Goal: Task Accomplishment & Management: Complete application form

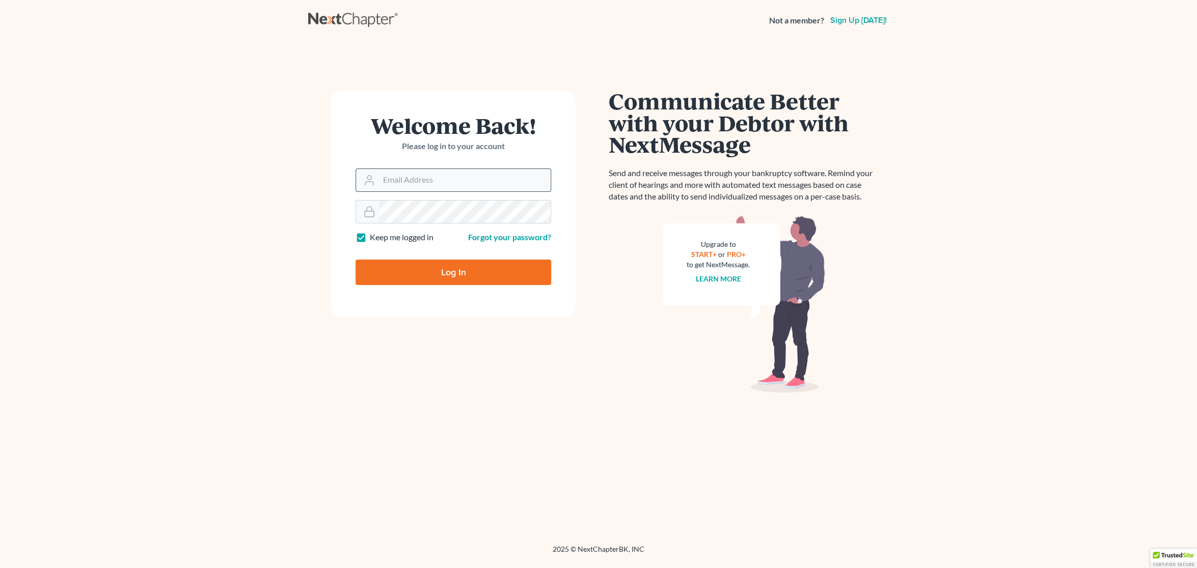
click at [439, 180] on input "Email Address" at bounding box center [465, 180] width 172 height 22
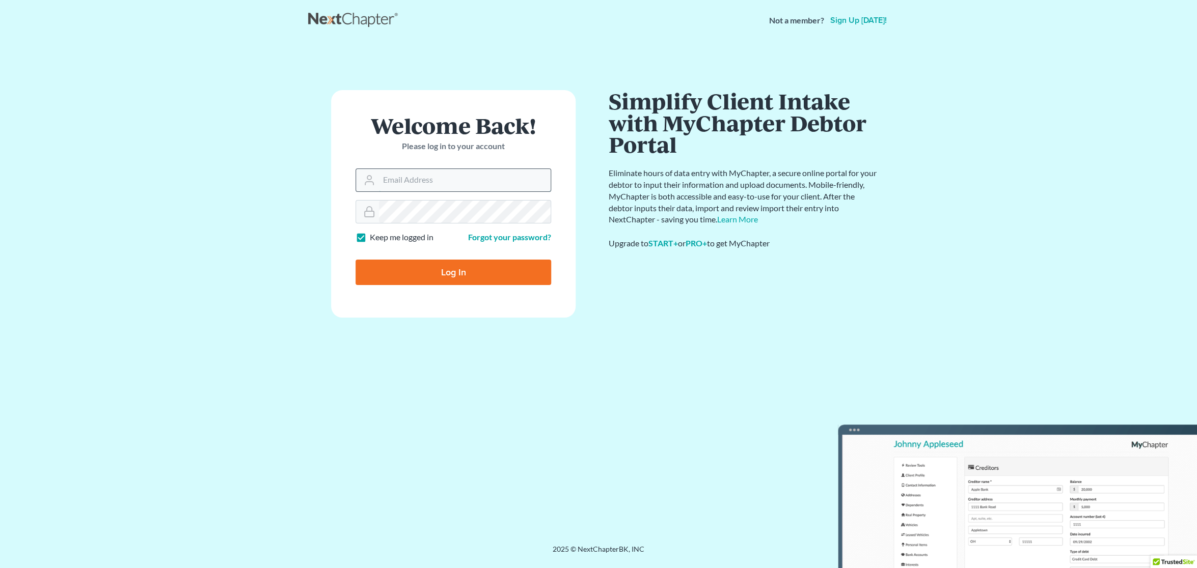
type input "[EMAIL_ADDRESS][DOMAIN_NAME]"
click at [461, 266] on input "Log In" at bounding box center [454, 272] width 196 height 25
type input "Thinking..."
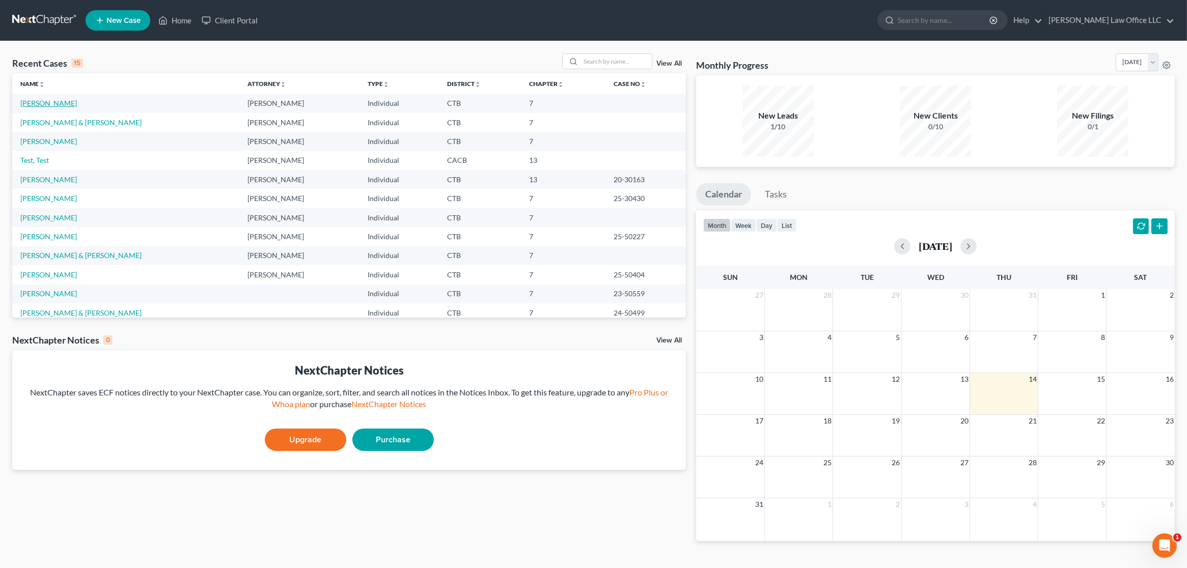
click at [61, 106] on link "Naeher, Tracylee" at bounding box center [48, 103] width 57 height 9
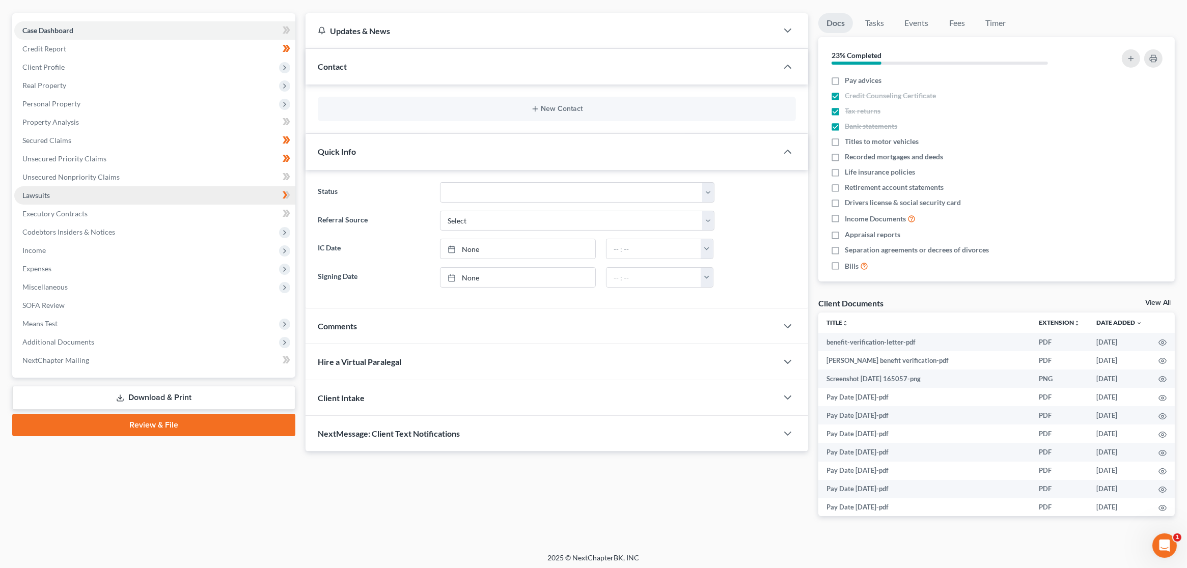
scroll to position [87, 0]
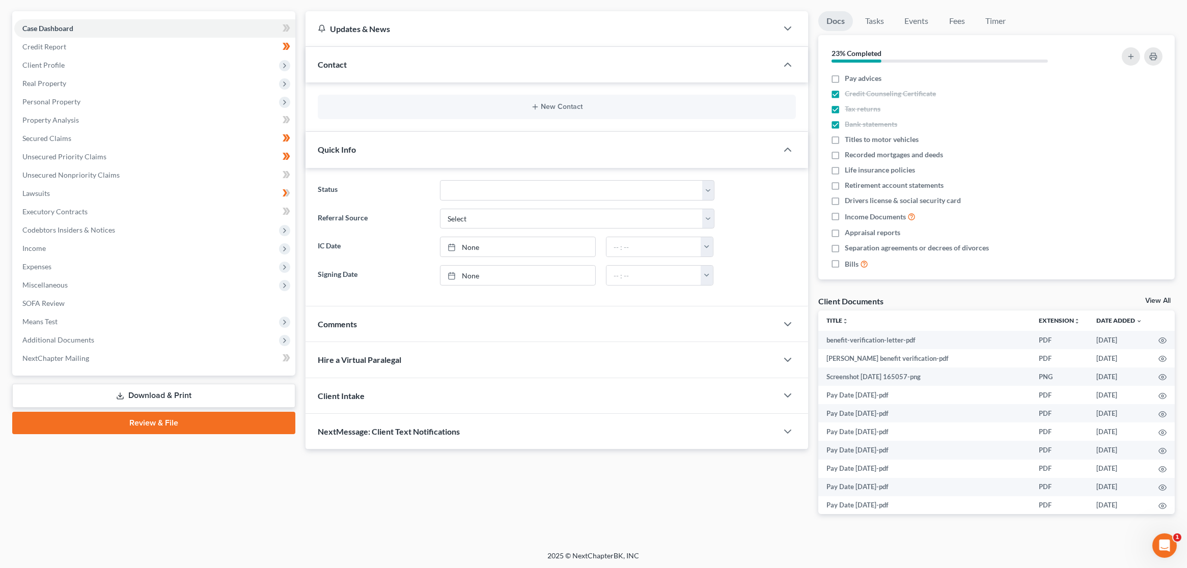
click at [166, 425] on link "Review & File" at bounding box center [153, 423] width 283 height 22
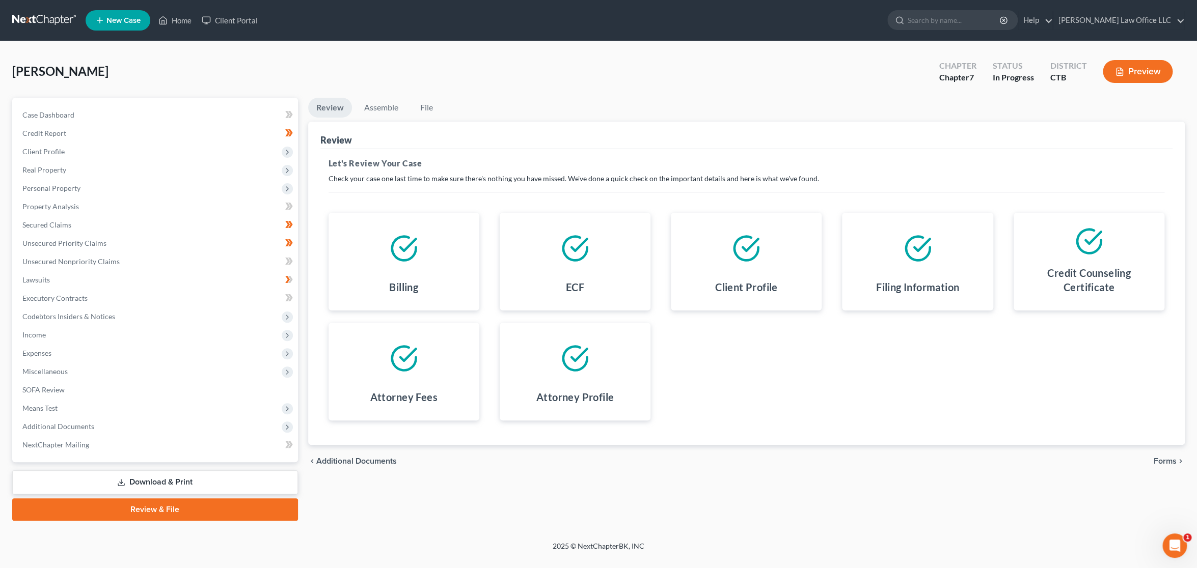
click at [1174, 459] on span "Forms" at bounding box center [1165, 461] width 23 height 8
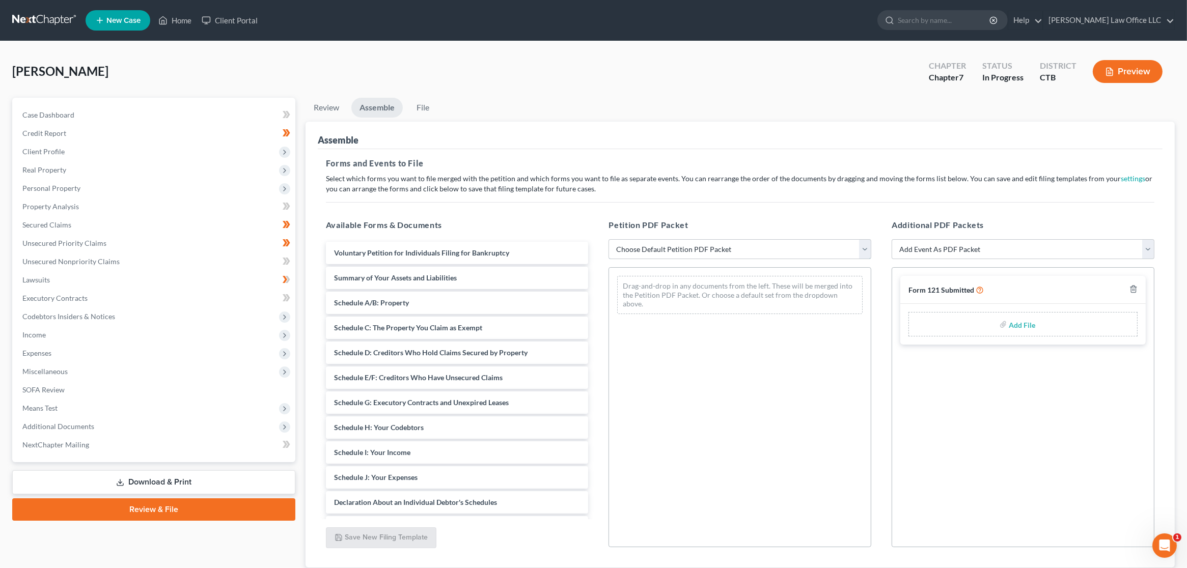
click at [775, 247] on select "Choose Default Petition PDF Packet Emergency Filing (Voluntary Petition and Cre…" at bounding box center [740, 249] width 263 height 20
select select "3"
click at [609, 239] on select "Choose Default Petition PDF Packet Emergency Filing (Voluntary Petition and Cre…" at bounding box center [740, 249] width 263 height 20
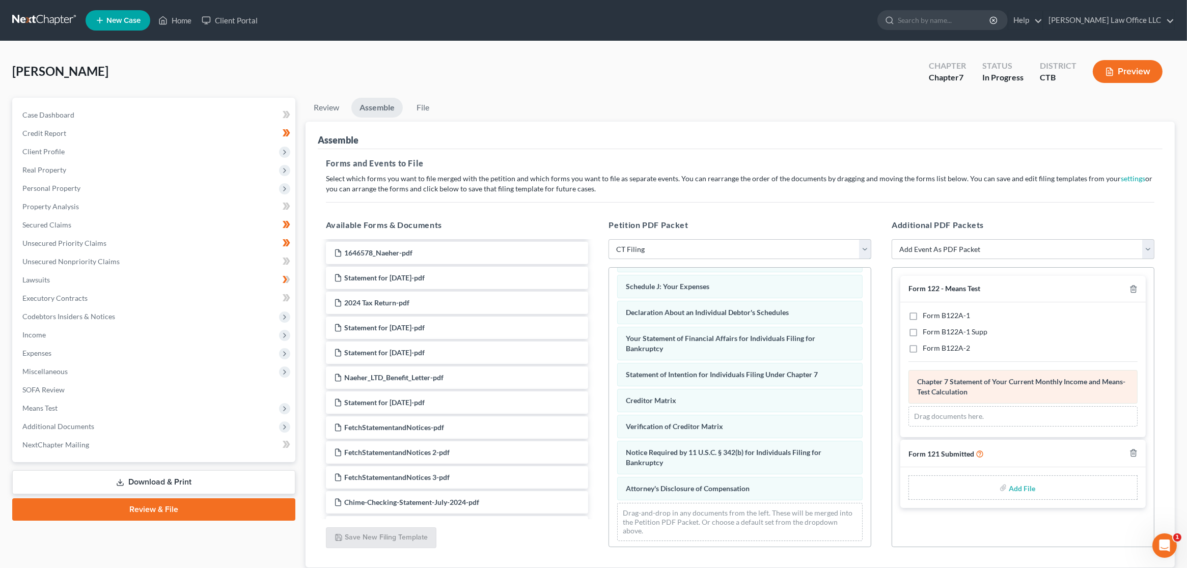
scroll to position [70, 0]
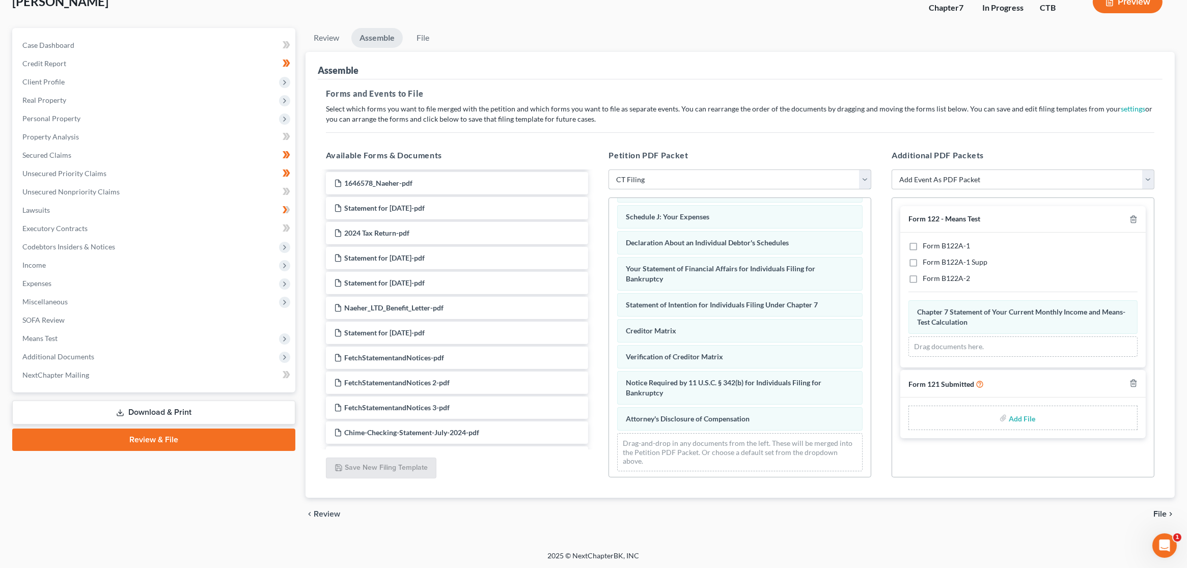
click at [767, 182] on select "Choose Default Petition PDF Packet Emergency Filing (Voluntary Petition and Cre…" at bounding box center [740, 180] width 263 height 20
click at [679, 516] on div "chevron_left Review File chevron_right" at bounding box center [740, 514] width 869 height 33
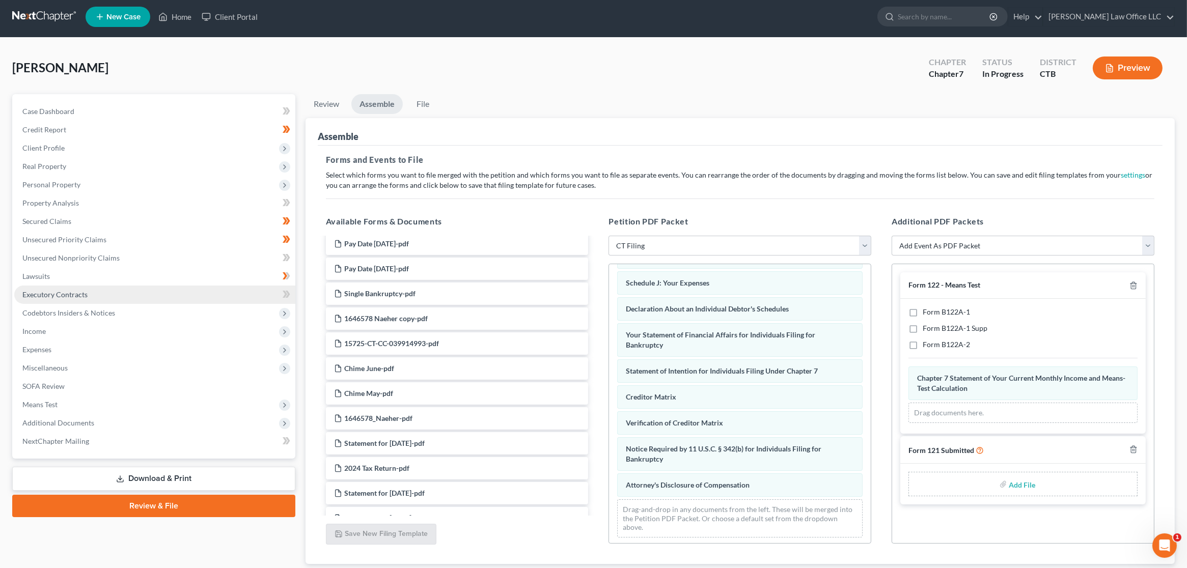
scroll to position [0, 0]
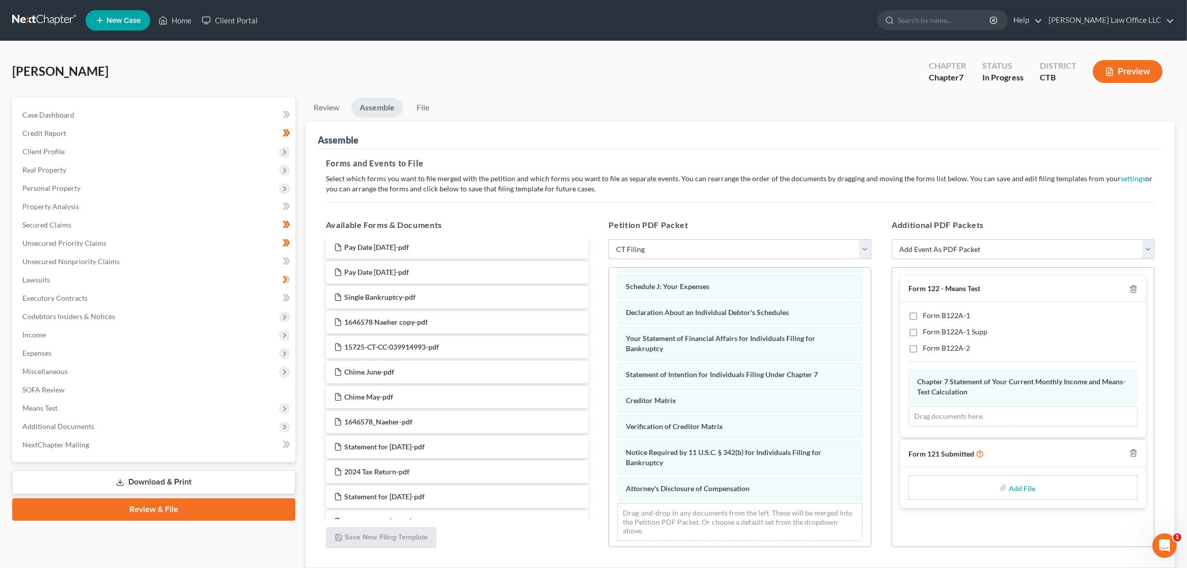
click at [52, 25] on link at bounding box center [44, 20] width 65 height 18
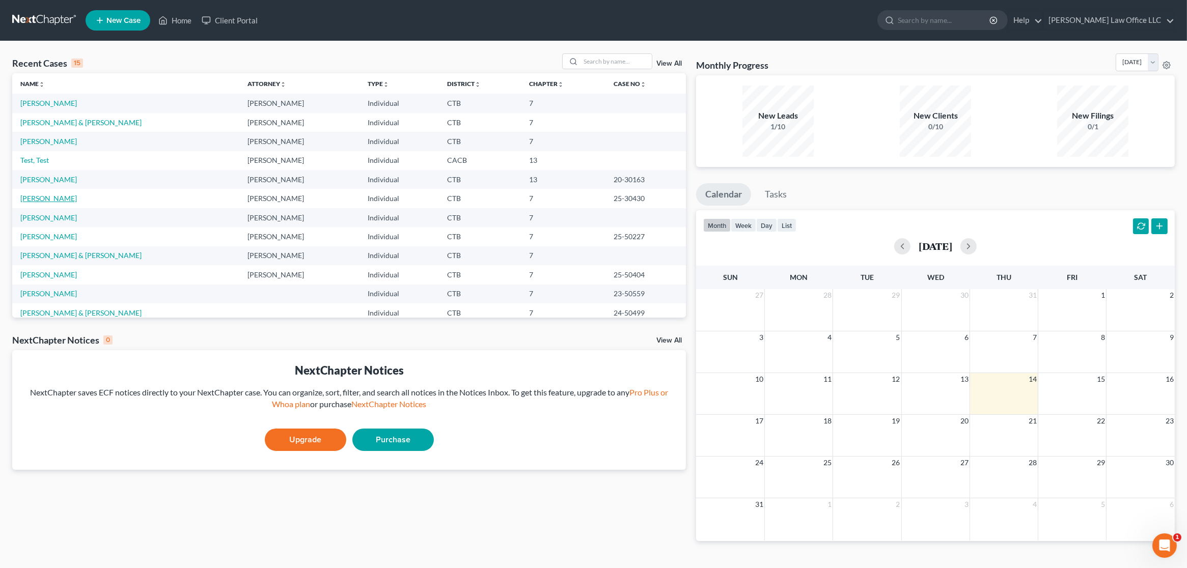
click at [45, 199] on link "Salinas, Jocelyn" at bounding box center [48, 198] width 57 height 9
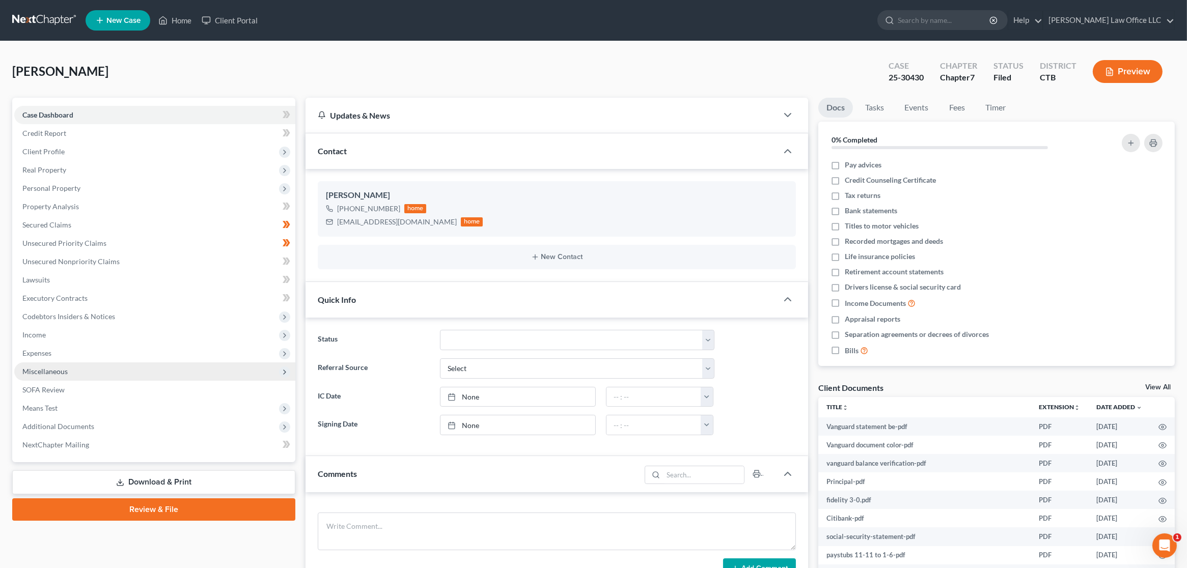
click at [133, 371] on span "Miscellaneous" at bounding box center [154, 372] width 281 height 18
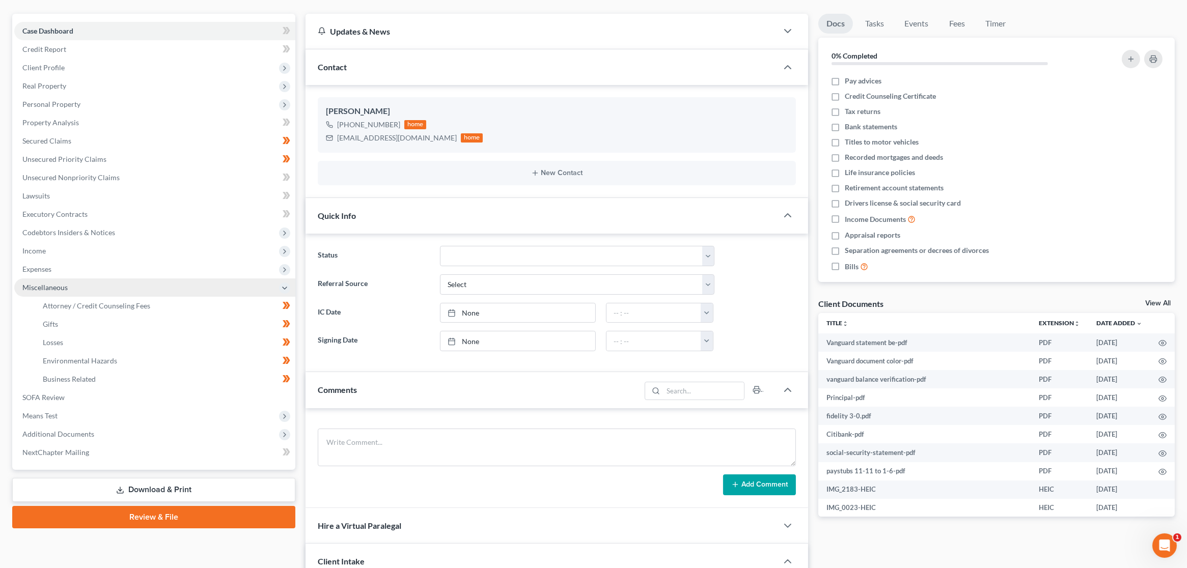
scroll to position [85, 0]
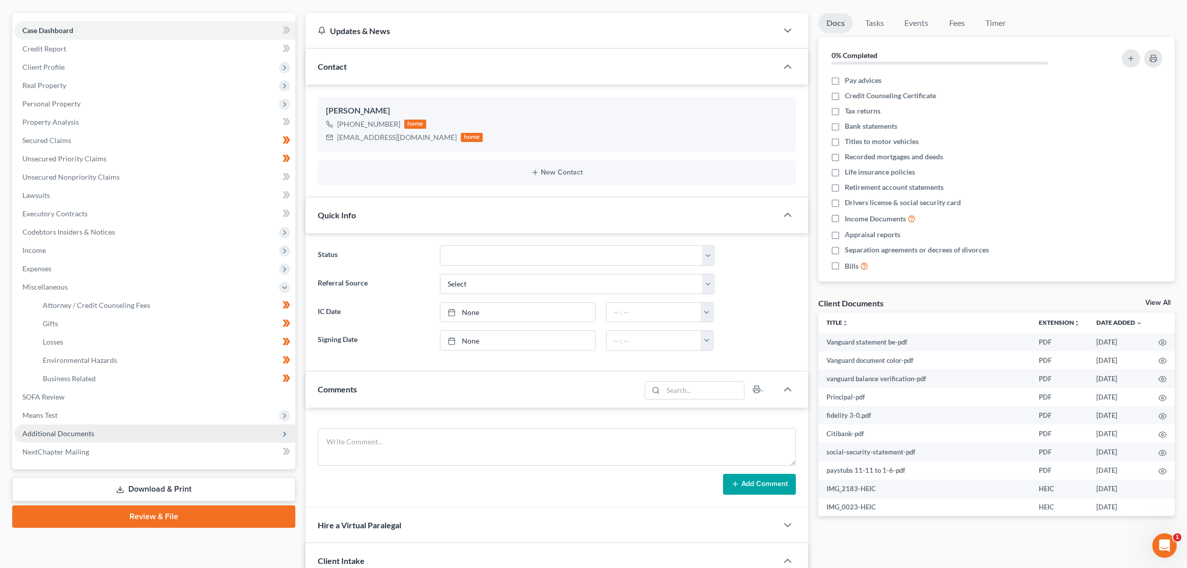
click at [122, 430] on span "Additional Documents" at bounding box center [154, 434] width 281 height 18
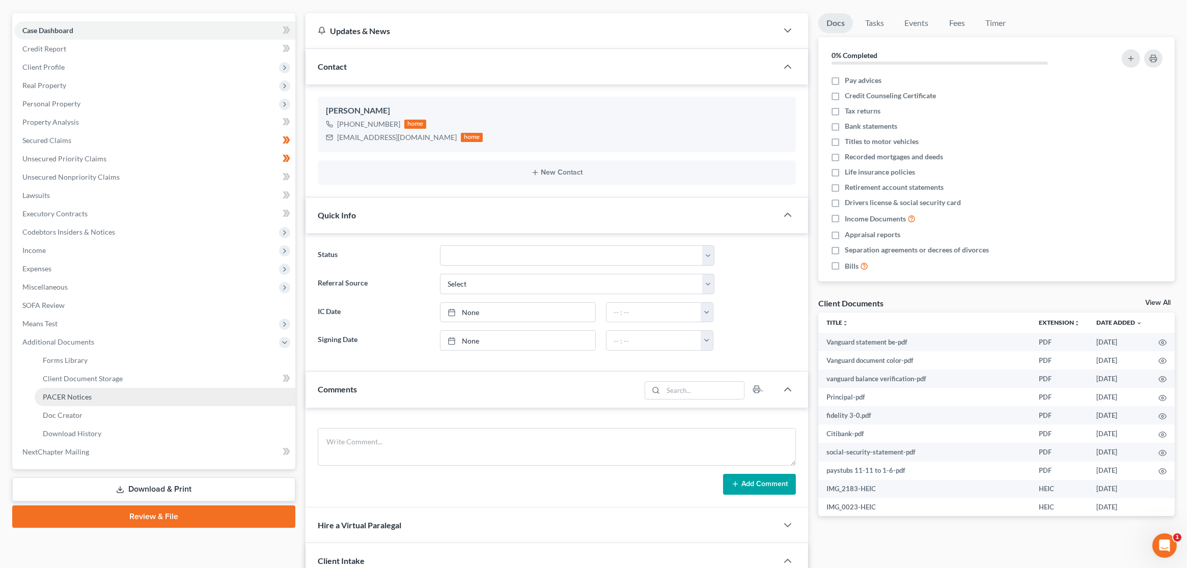
click at [123, 392] on link "PACER Notices" at bounding box center [165, 397] width 261 height 18
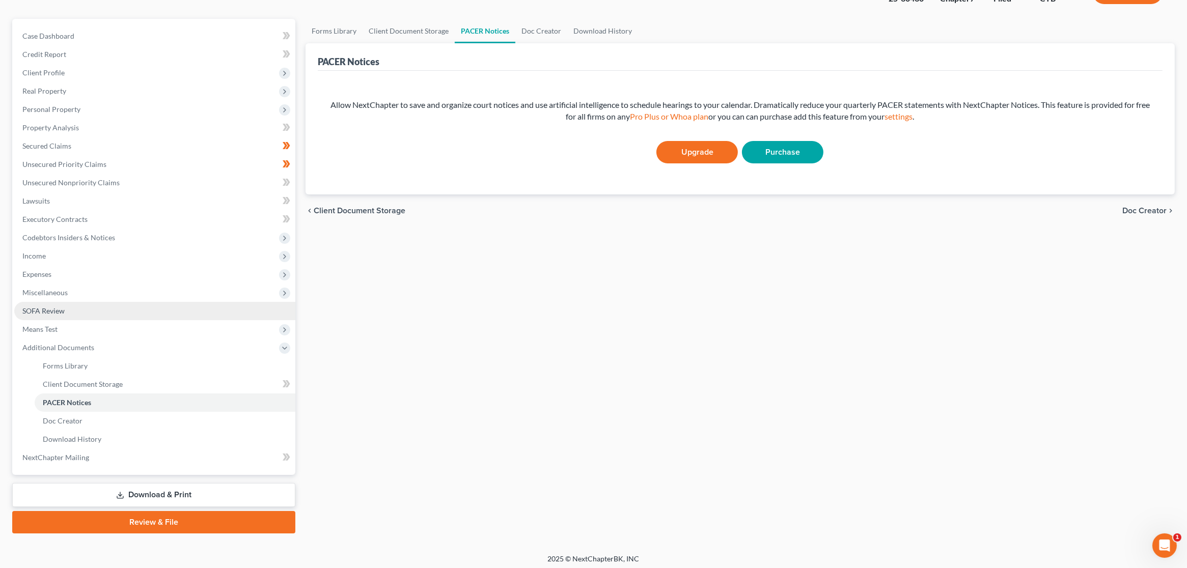
scroll to position [82, 0]
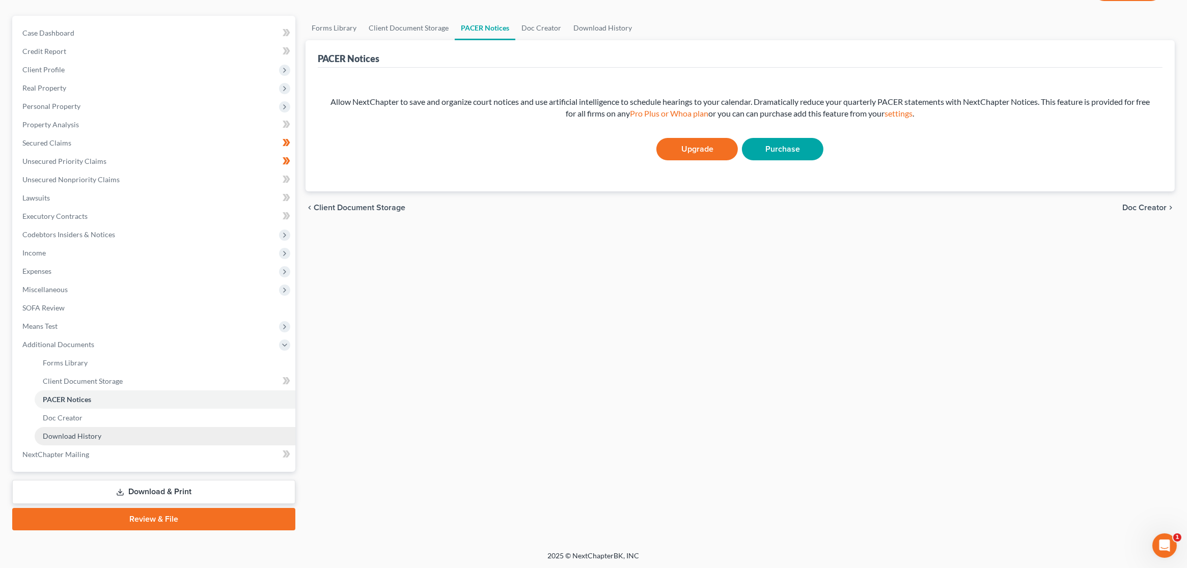
click at [119, 436] on link "Download History" at bounding box center [165, 436] width 261 height 18
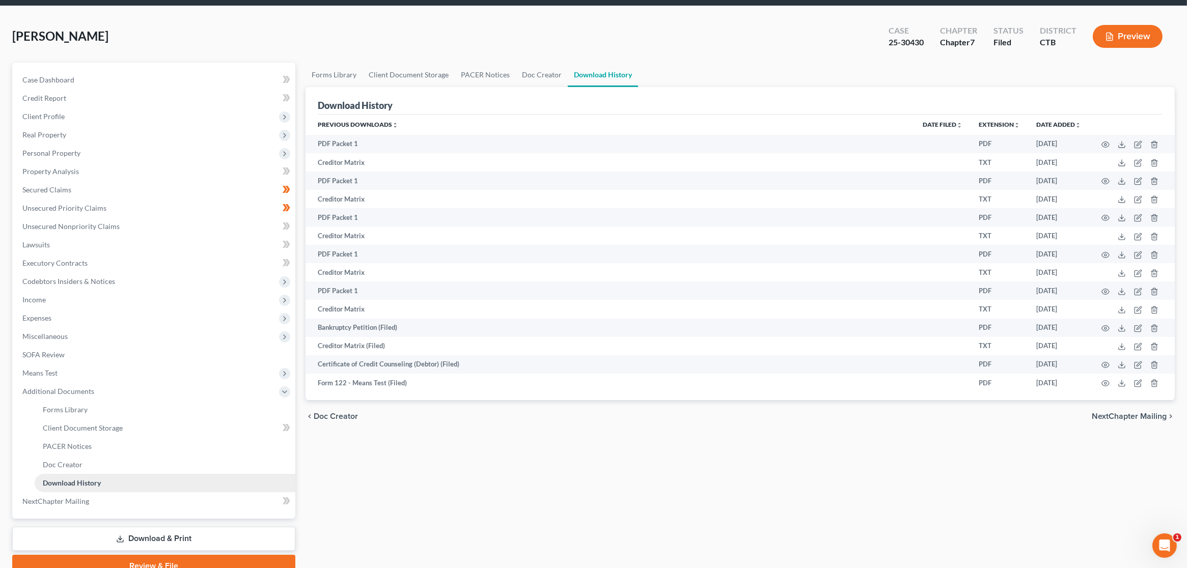
scroll to position [82, 0]
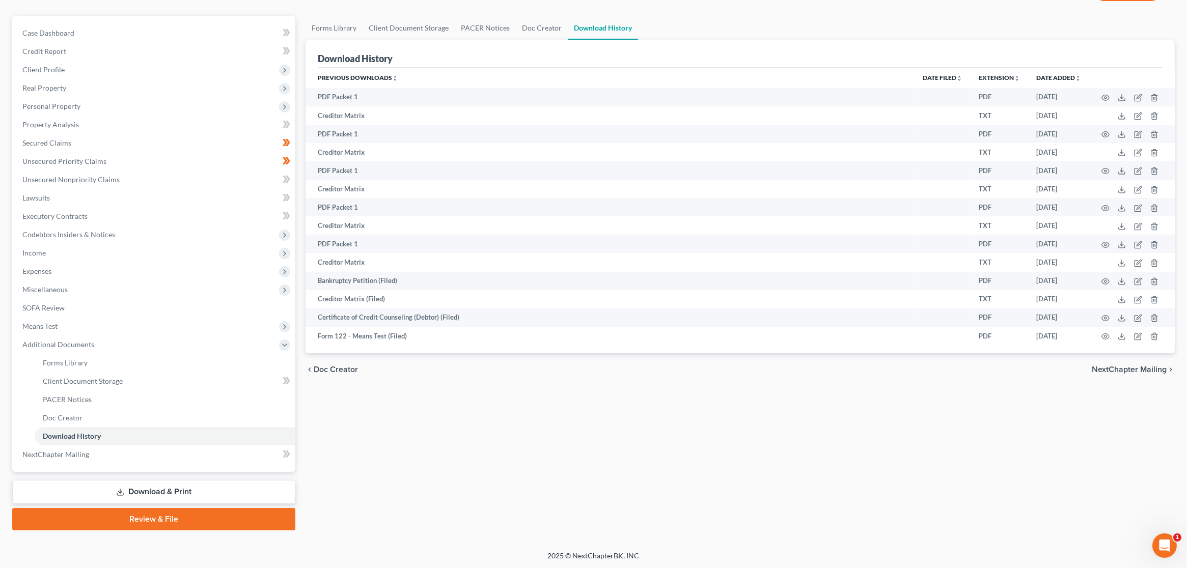
click at [121, 519] on link "Review & File" at bounding box center [153, 519] width 283 height 22
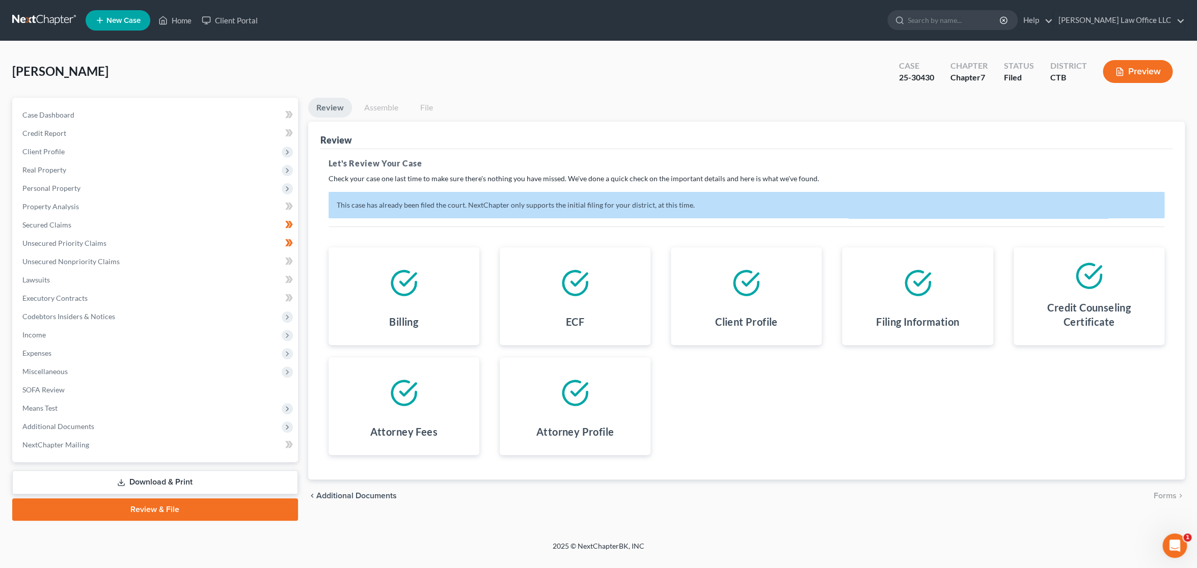
click at [39, 19] on link at bounding box center [44, 20] width 65 height 18
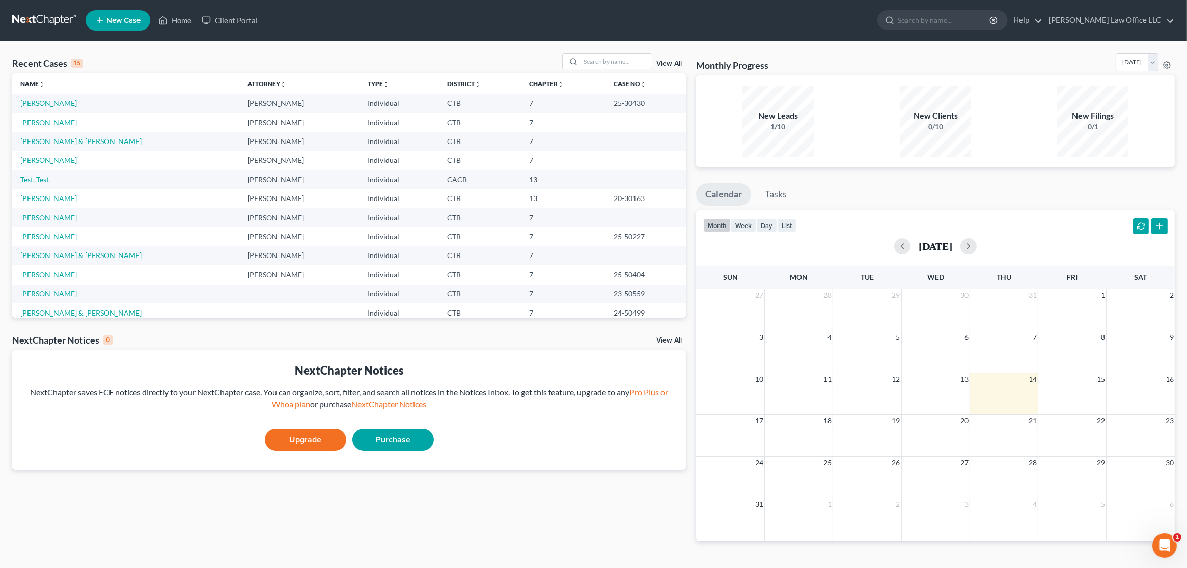
click at [56, 125] on link "Naeher, Tracylee" at bounding box center [48, 122] width 57 height 9
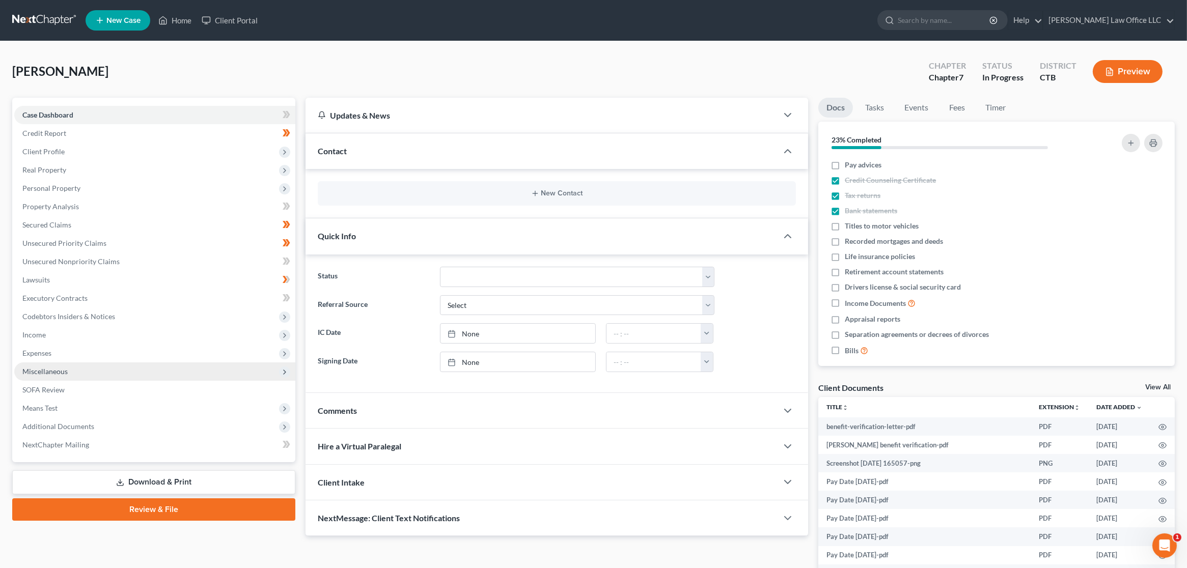
click at [54, 374] on span "Miscellaneous" at bounding box center [44, 371] width 45 height 9
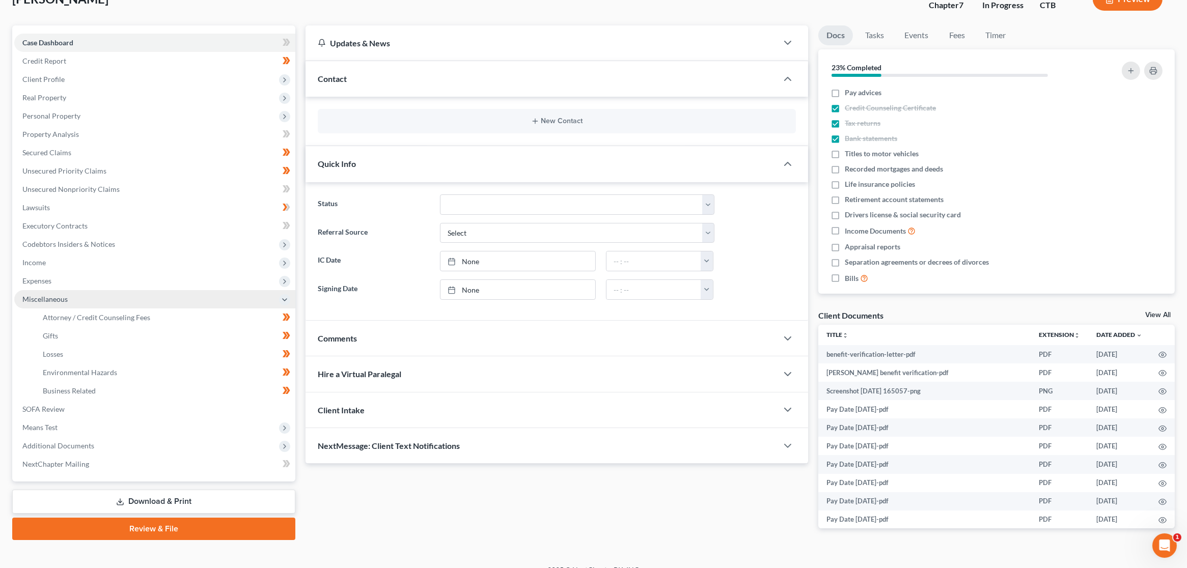
scroll to position [87, 0]
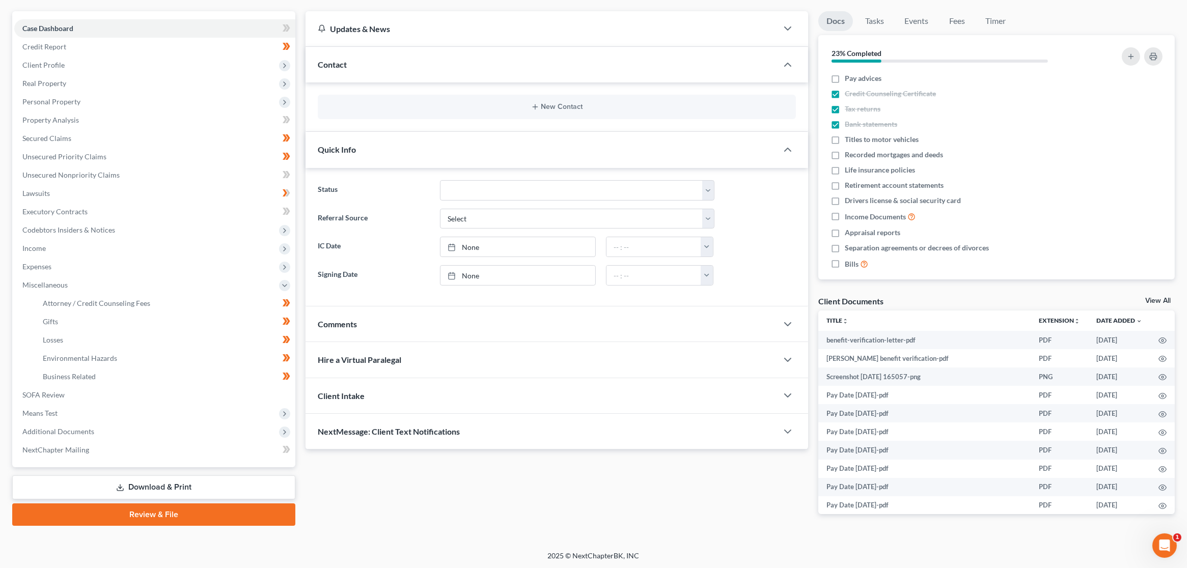
click at [143, 489] on link "Download & Print" at bounding box center [153, 488] width 283 height 24
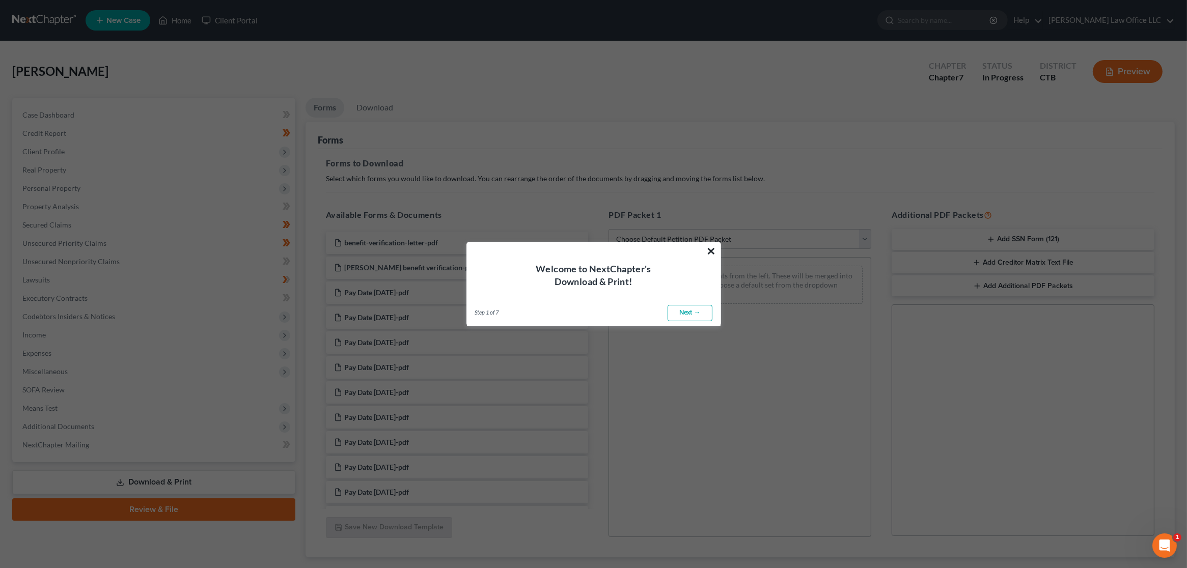
click at [712, 254] on button "×" at bounding box center [712, 251] width 10 height 16
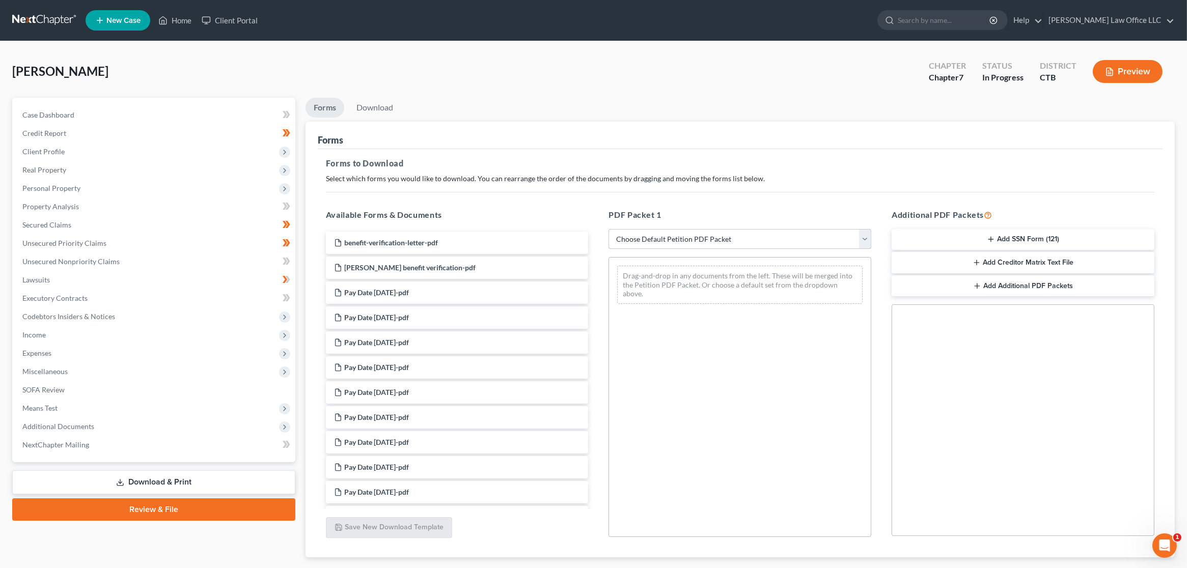
click at [697, 236] on select "Choose Default Petition PDF Packet Complete Bankruptcy Petition (all forms and …" at bounding box center [740, 239] width 263 height 20
click at [997, 238] on button "Add SSN Form (121)" at bounding box center [1023, 239] width 263 height 21
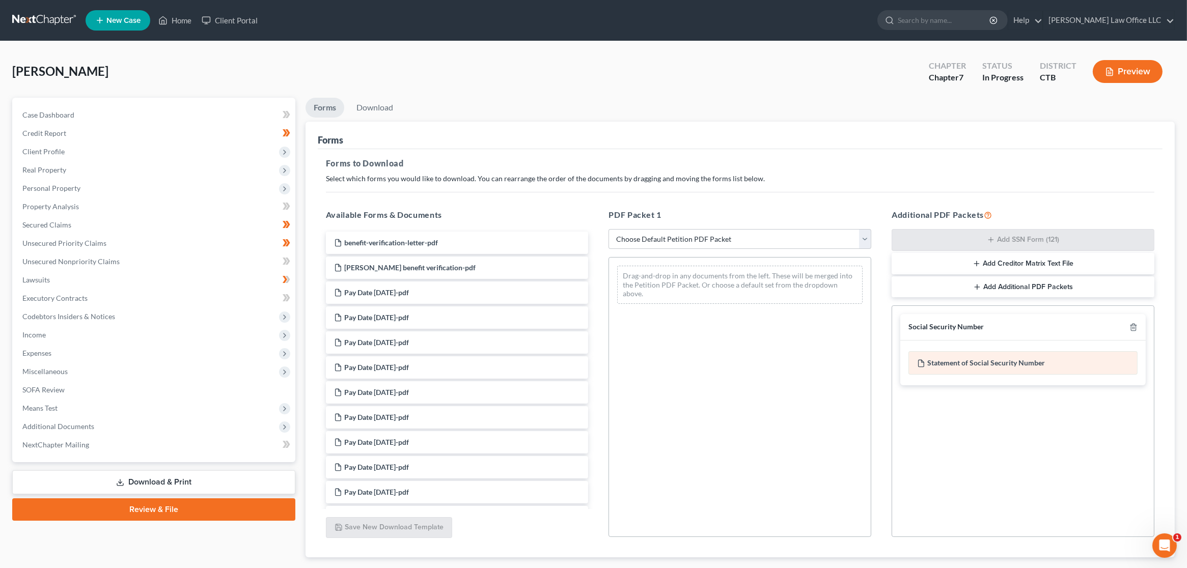
click at [991, 363] on div "Statement of Social Security Number" at bounding box center [1023, 362] width 229 height 23
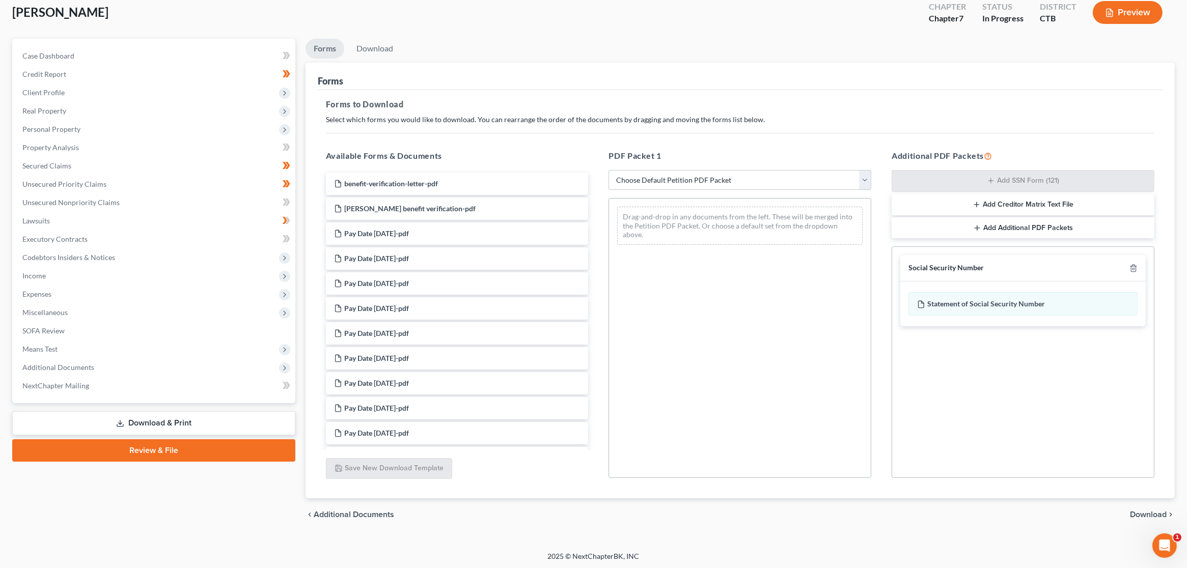
scroll to position [60, 0]
click at [1135, 510] on span "Download" at bounding box center [1148, 514] width 37 height 8
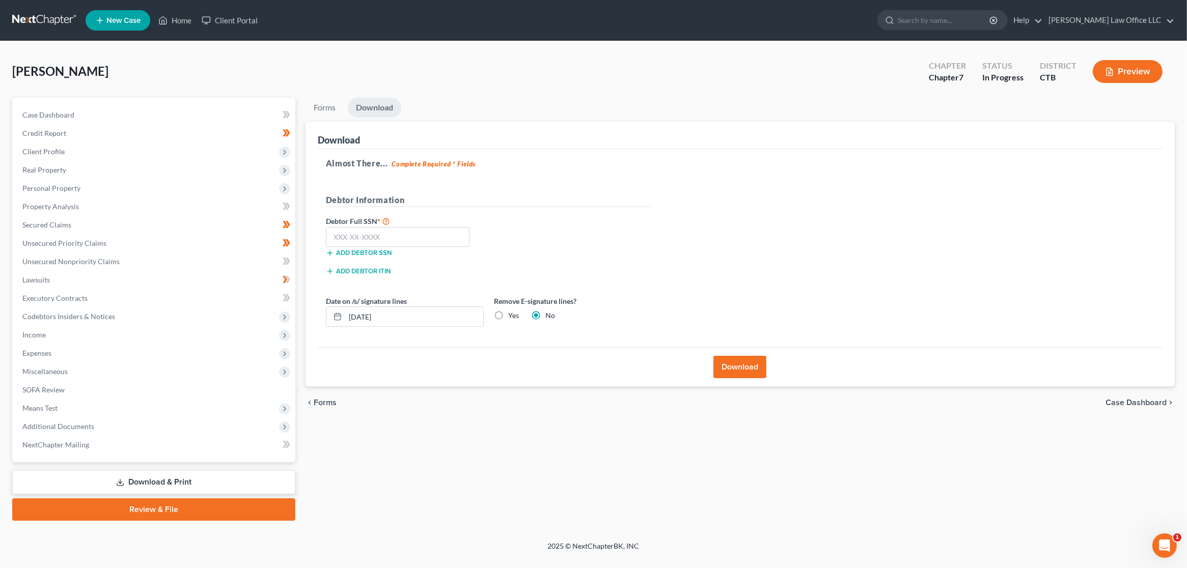
scroll to position [0, 0]
click at [379, 237] on input "text" at bounding box center [401, 237] width 144 height 20
type input "040-82-6742"
click at [740, 369] on button "Download" at bounding box center [746, 367] width 53 height 22
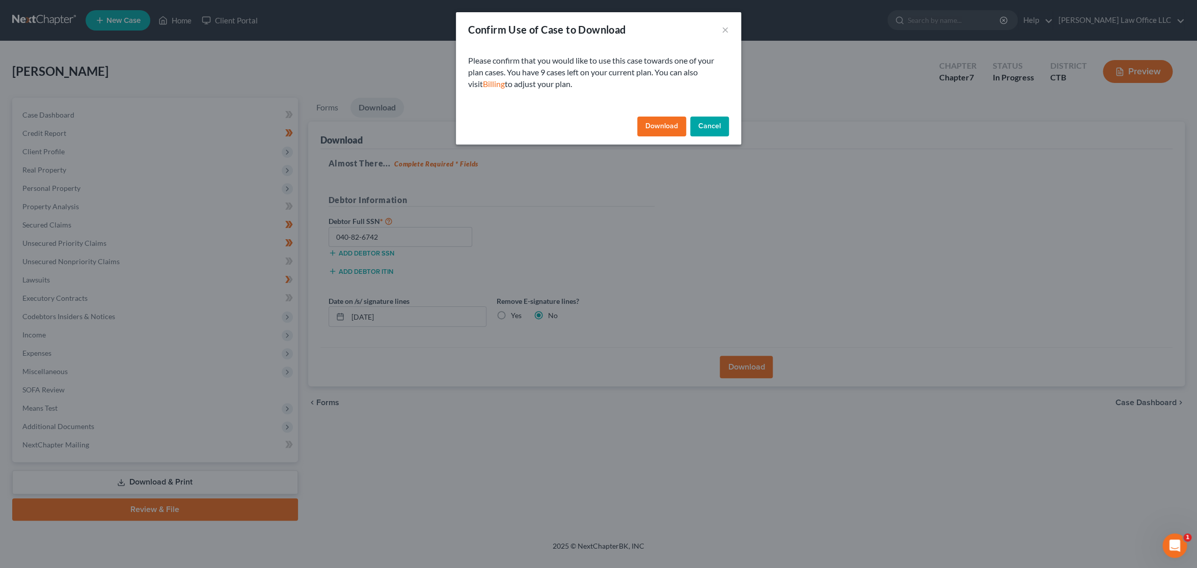
click at [716, 127] on button "Cancel" at bounding box center [709, 127] width 39 height 20
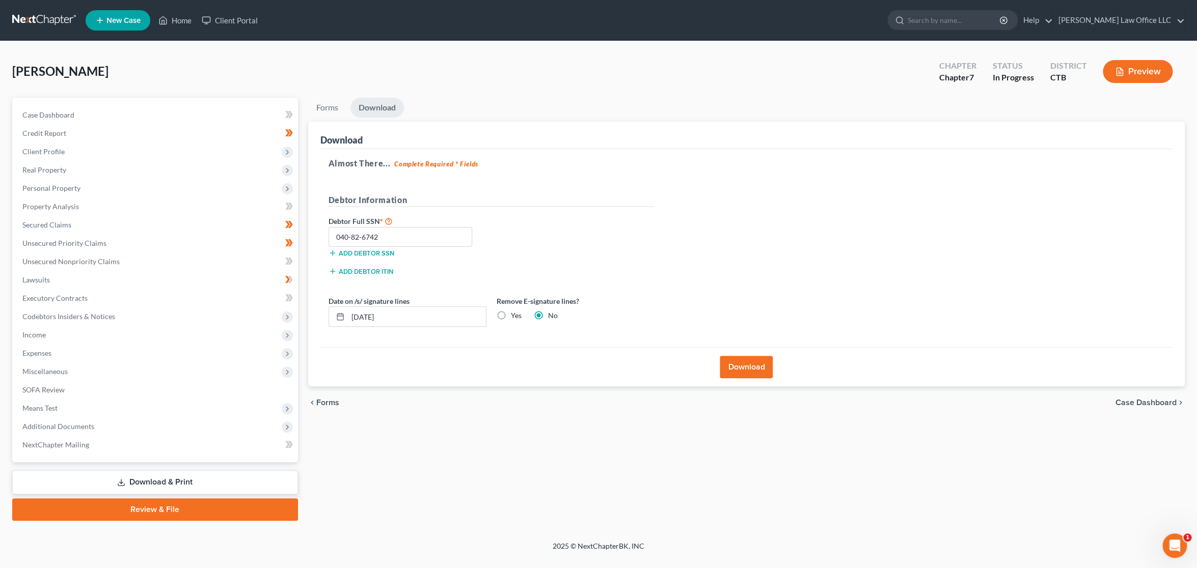
click at [1147, 76] on button "Preview" at bounding box center [1138, 71] width 70 height 23
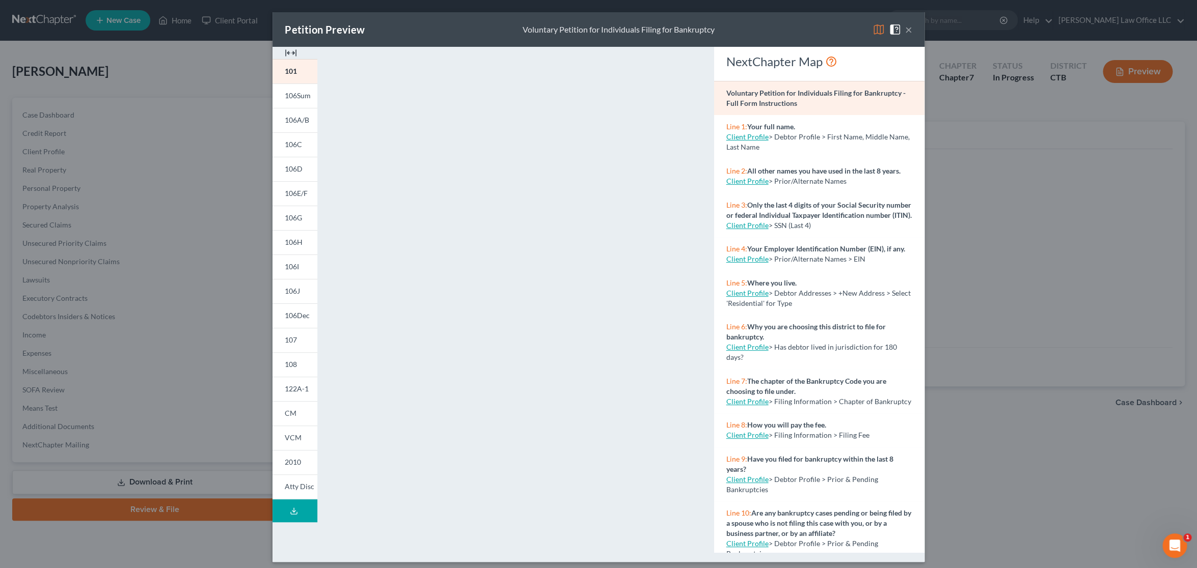
click at [905, 32] on button "×" at bounding box center [908, 29] width 7 height 12
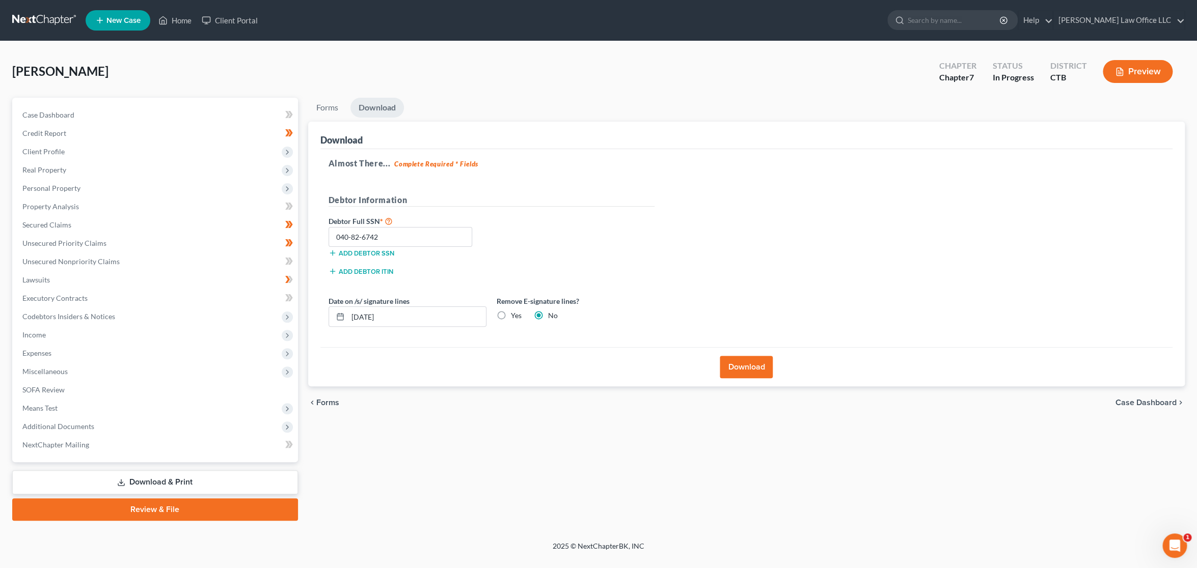
click at [731, 366] on button "Download" at bounding box center [746, 367] width 53 height 22
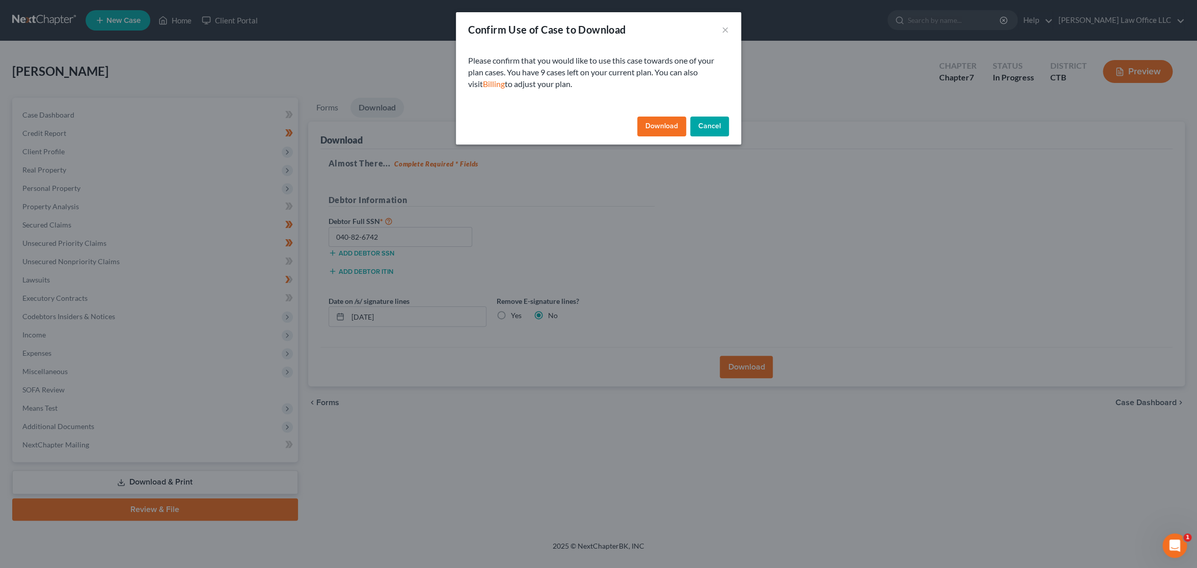
click at [655, 127] on button "Download" at bounding box center [661, 127] width 49 height 20
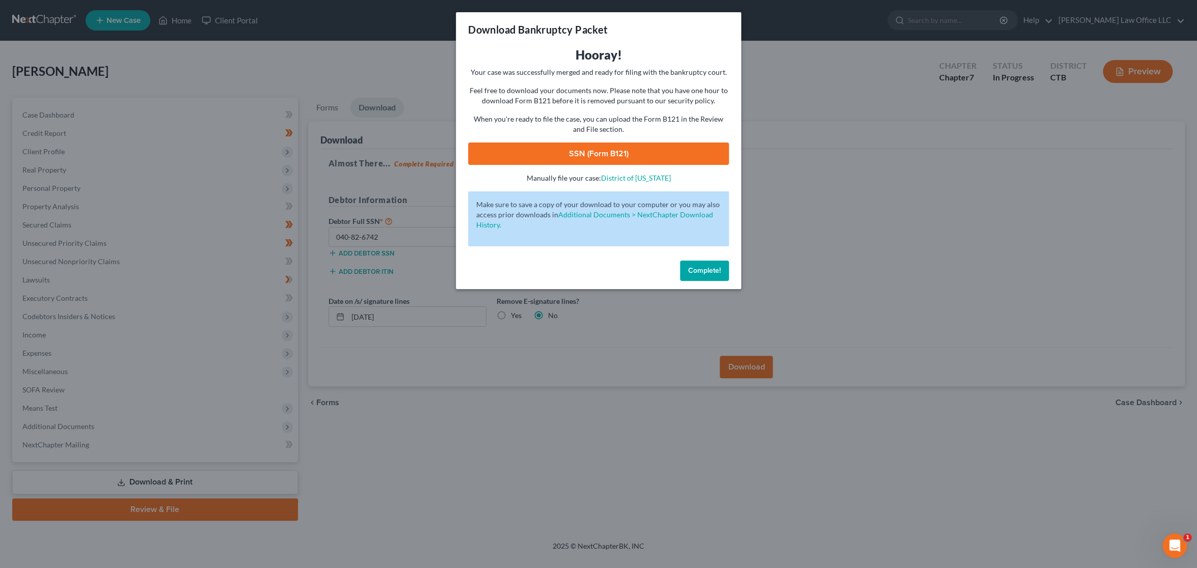
click at [610, 154] on link "SSN (Form B121)" at bounding box center [598, 154] width 261 height 22
click at [715, 276] on button "Complete!" at bounding box center [704, 271] width 49 height 20
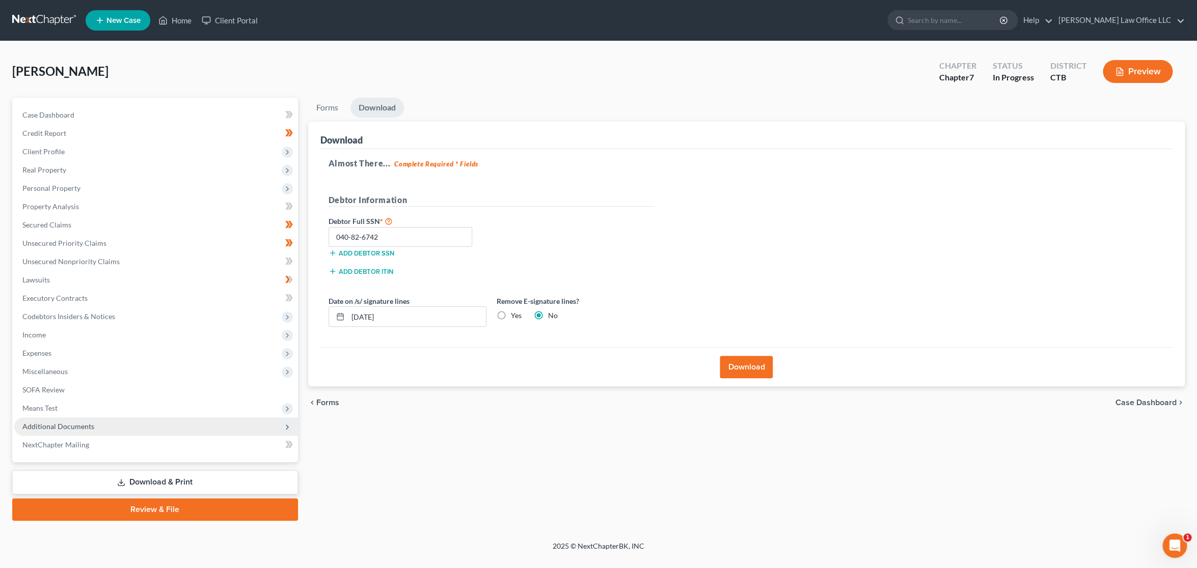
click at [82, 430] on span "Additional Documents" at bounding box center [156, 427] width 284 height 18
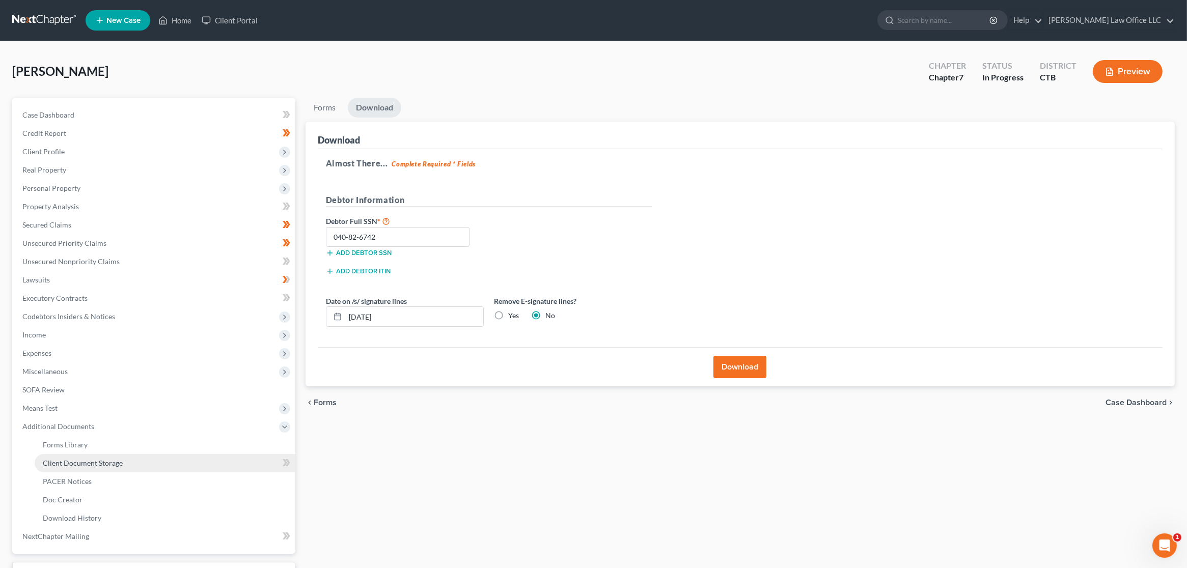
click at [87, 459] on span "Client Document Storage" at bounding box center [83, 463] width 80 height 9
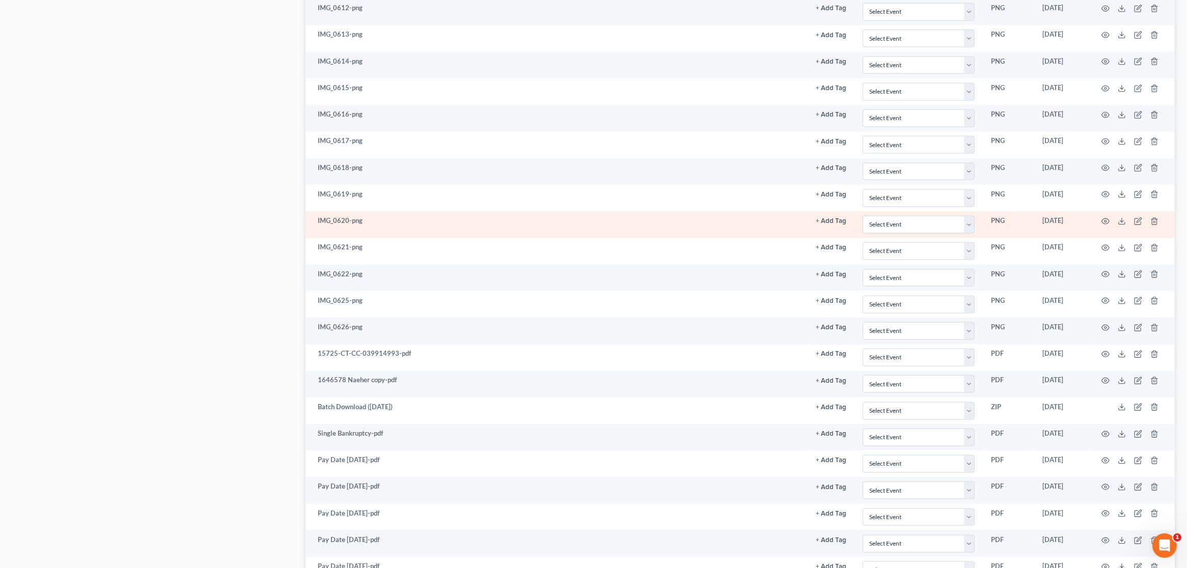
scroll to position [2450, 0]
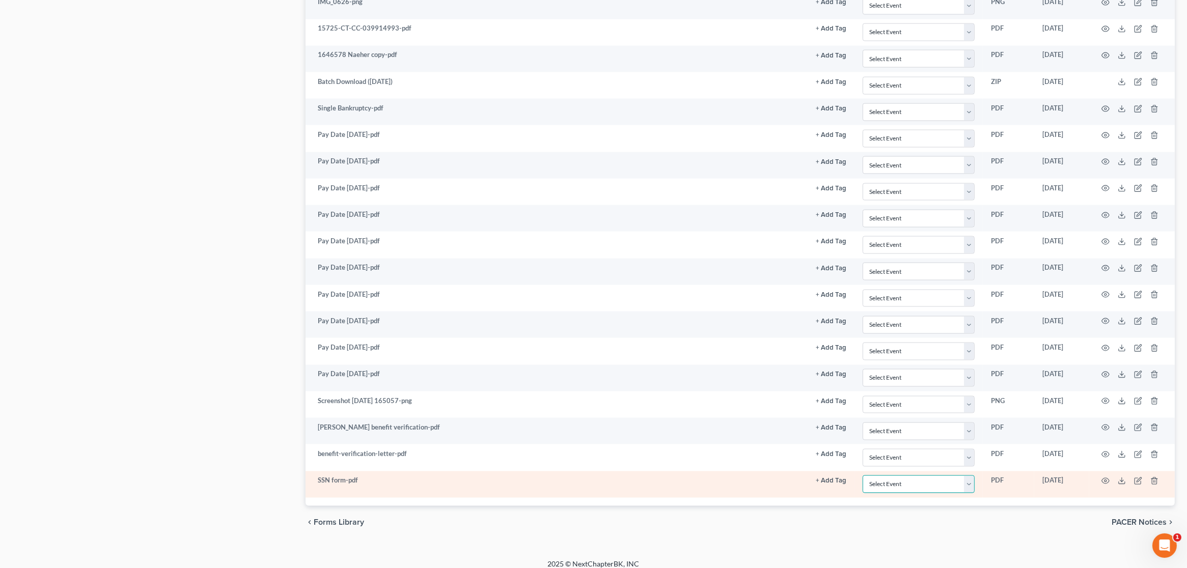
click at [971, 476] on select "Select Event Certificate of Credit Counseling Chapter 13 Plan Form 122 - Means …" at bounding box center [919, 485] width 112 height 18
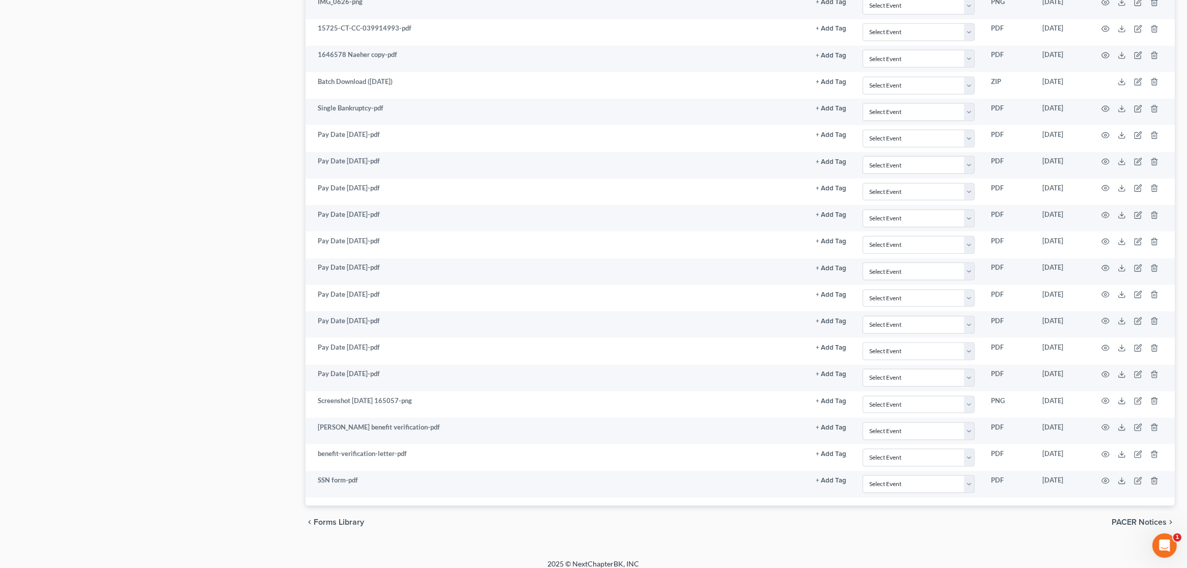
click at [940, 506] on div "chevron_left Forms Library PACER Notices chevron_right" at bounding box center [740, 522] width 869 height 33
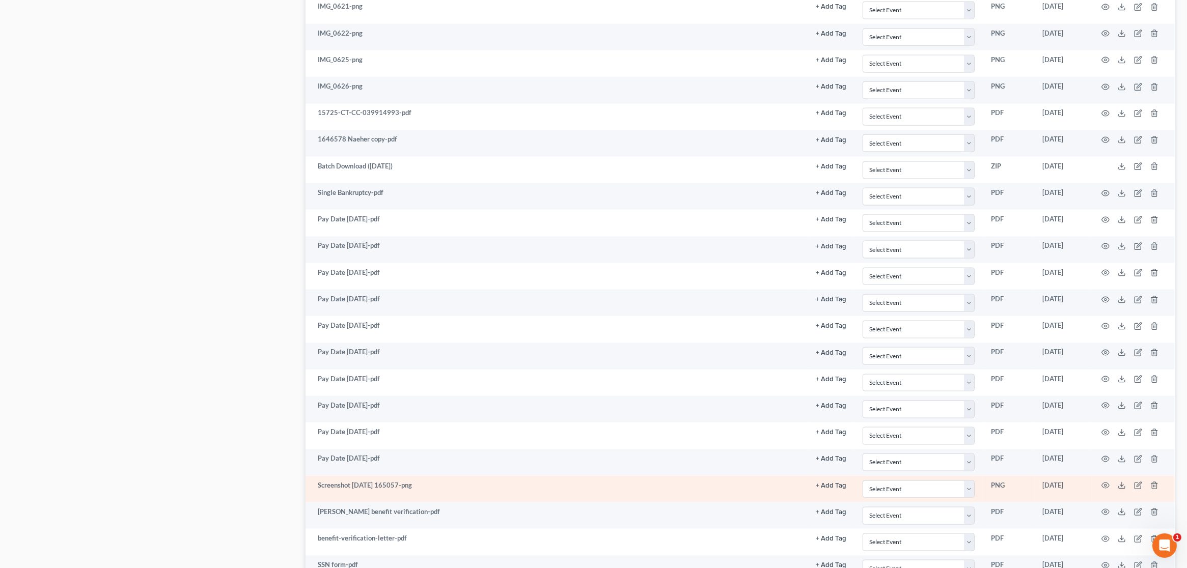
scroll to position [2365, 0]
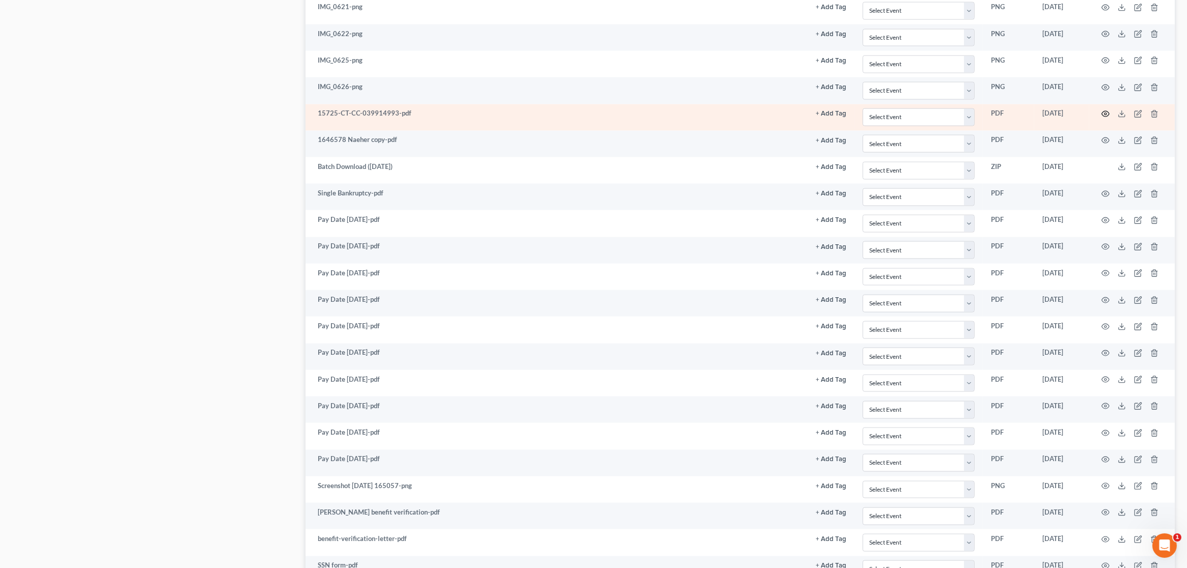
click at [1107, 110] on icon "button" at bounding box center [1106, 114] width 8 height 8
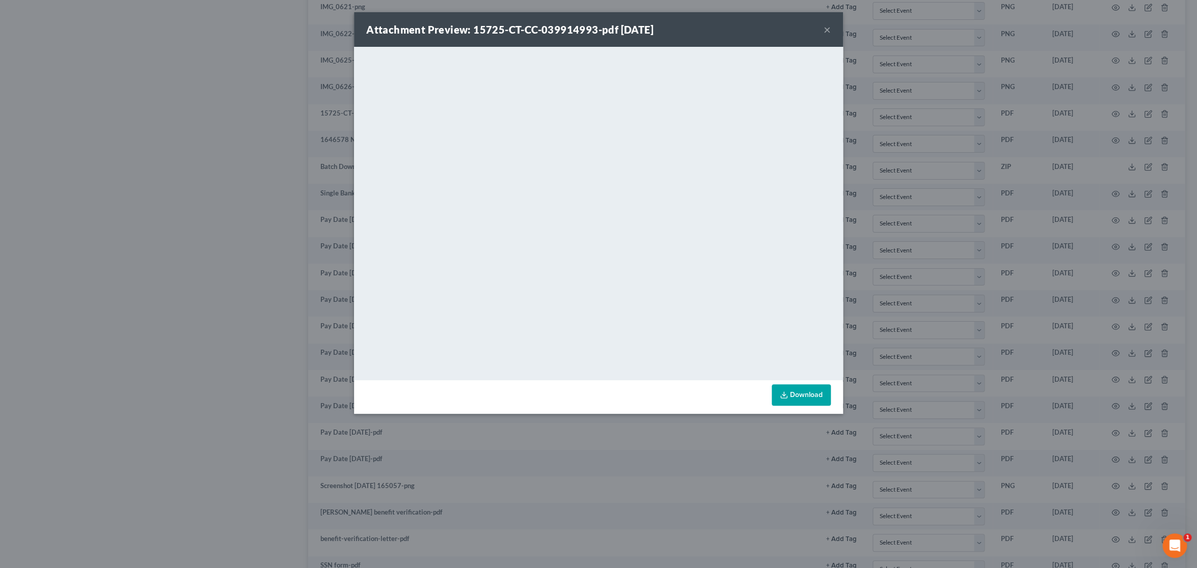
click at [831, 27] on div "Attachment Preview: 15725-CT-CC-039914993-pdf 07/28/2025 ×" at bounding box center [598, 29] width 489 height 35
click at [828, 29] on button "×" at bounding box center [827, 29] width 7 height 12
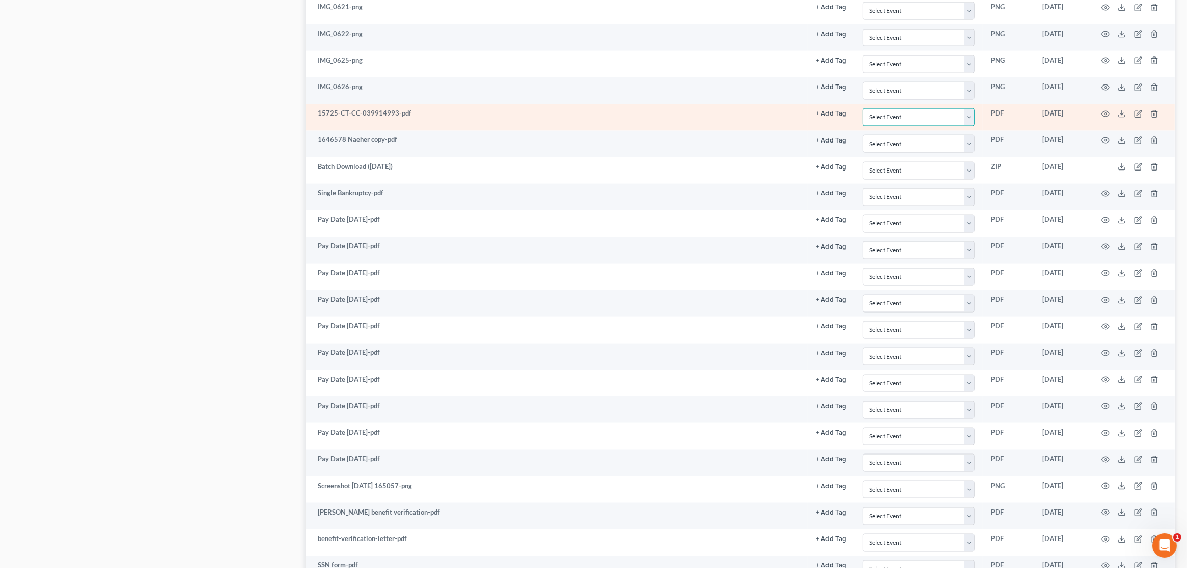
click at [967, 111] on select "Select Event Certificate of Credit Counseling Chapter 13 Plan Form 122 - Means …" at bounding box center [919, 117] width 112 height 18
select select "0"
click at [863, 108] on select "Select Event Certificate of Credit Counseling Chapter 13 Plan Form 122 - Means …" at bounding box center [919, 117] width 112 height 18
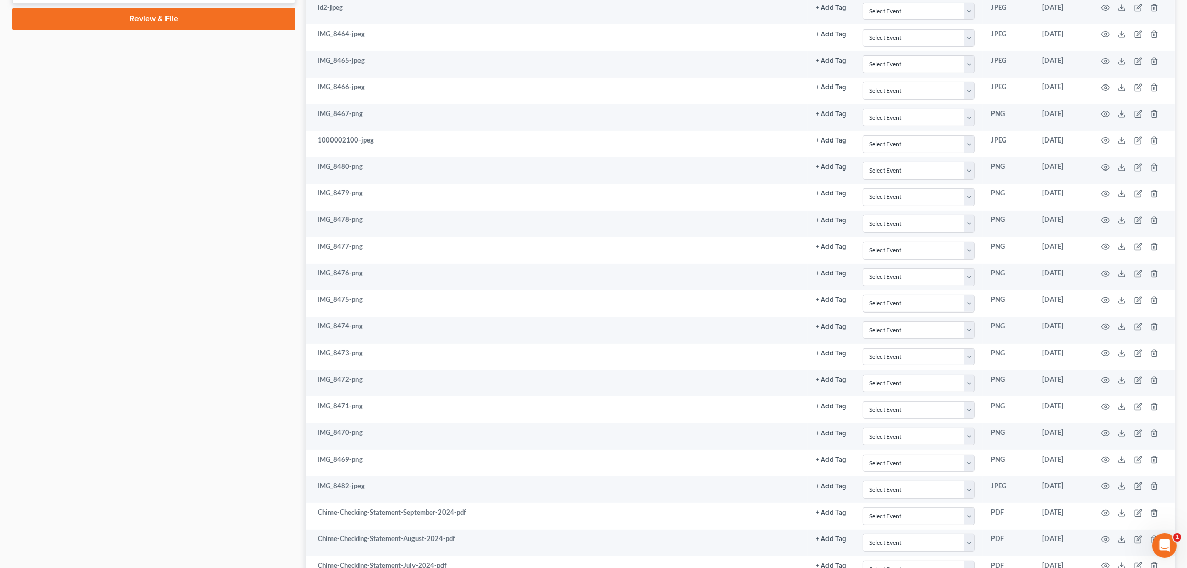
scroll to position [158, 0]
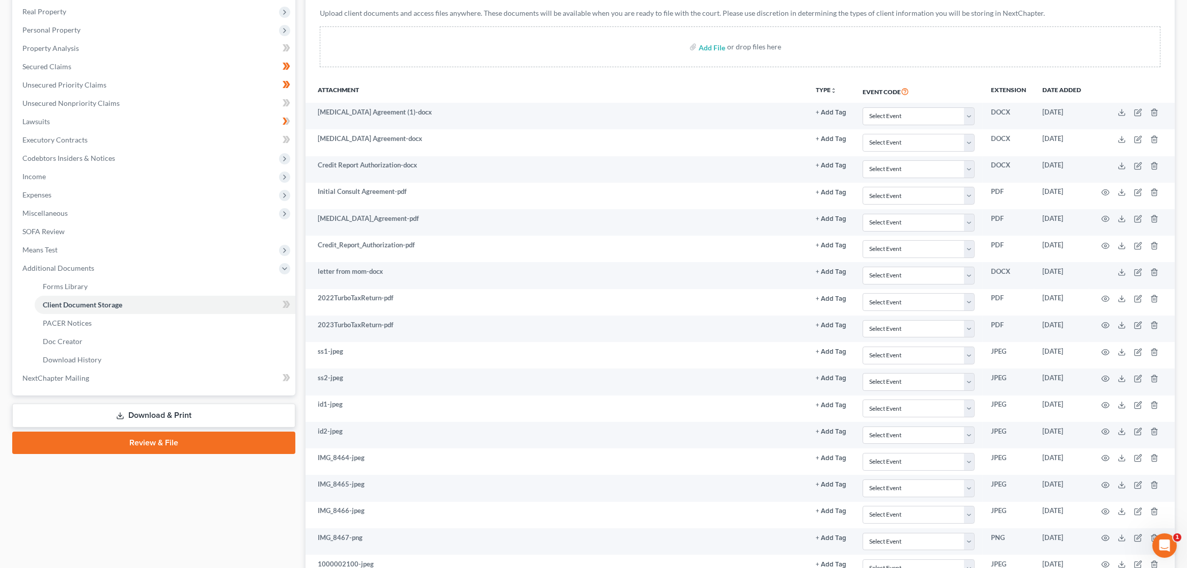
click at [181, 442] on link "Review & File" at bounding box center [153, 443] width 283 height 22
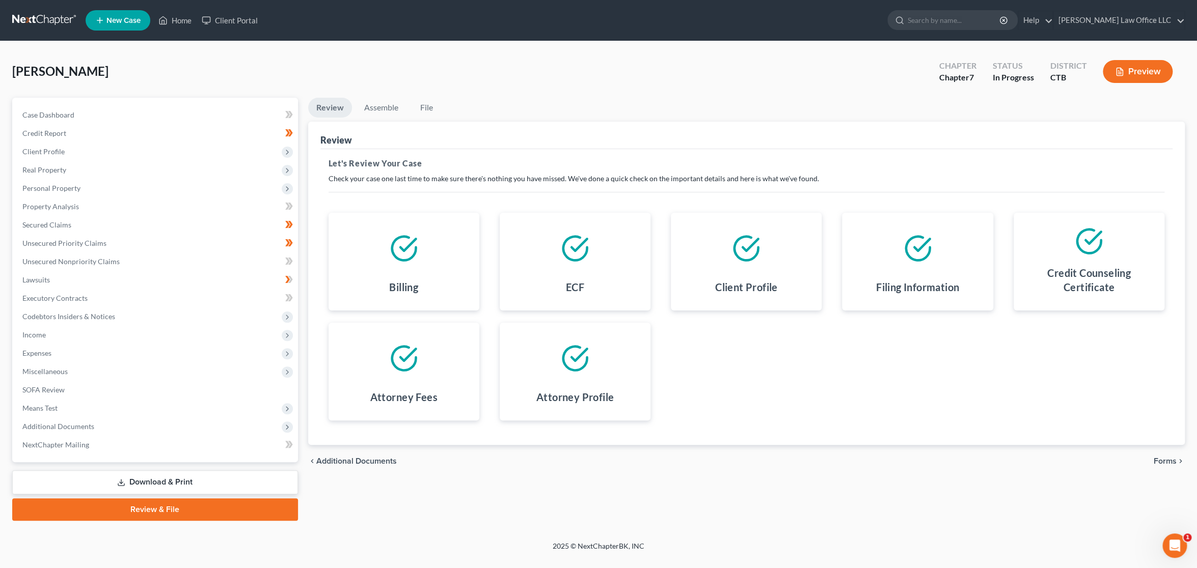
click at [1166, 457] on span "Forms" at bounding box center [1165, 461] width 23 height 8
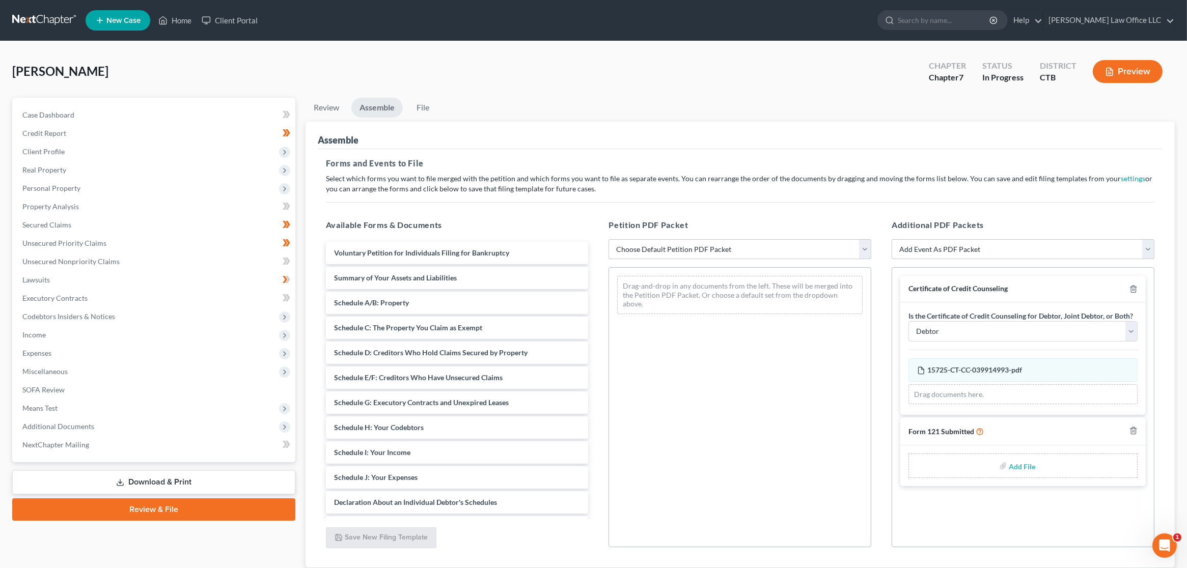
click at [813, 253] on select "Choose Default Petition PDF Packet Emergency Filing (Voluntary Petition and Cre…" at bounding box center [740, 249] width 263 height 20
select select "3"
click at [609, 239] on select "Choose Default Petition PDF Packet Emergency Filing (Voluntary Petition and Cre…" at bounding box center [740, 249] width 263 height 20
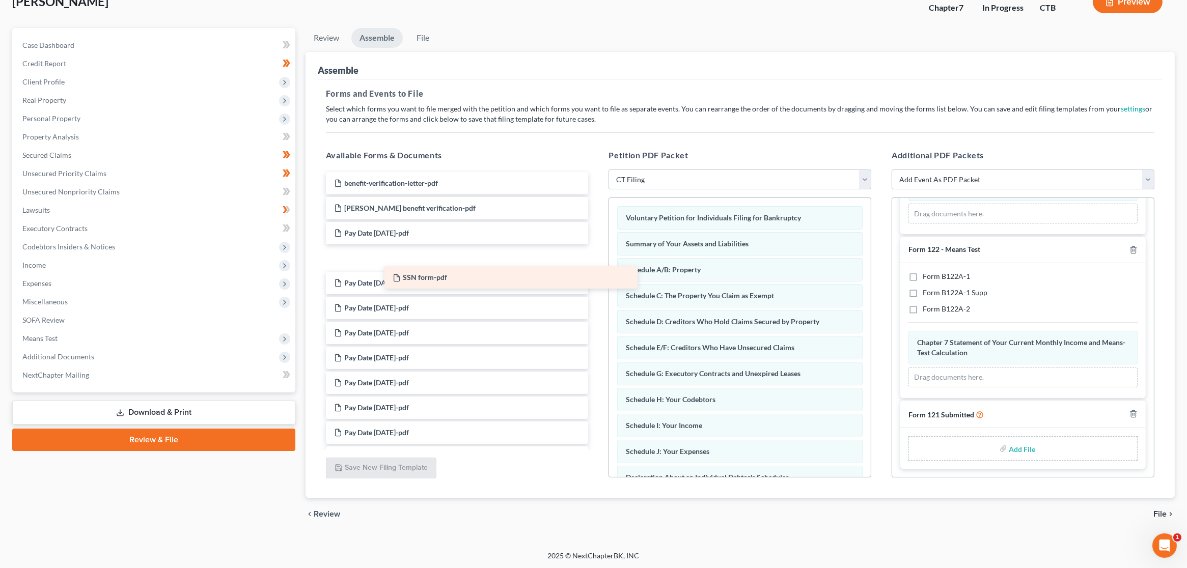
drag, startPoint x: 361, startPoint y: 181, endPoint x: 458, endPoint y: 288, distance: 144.2
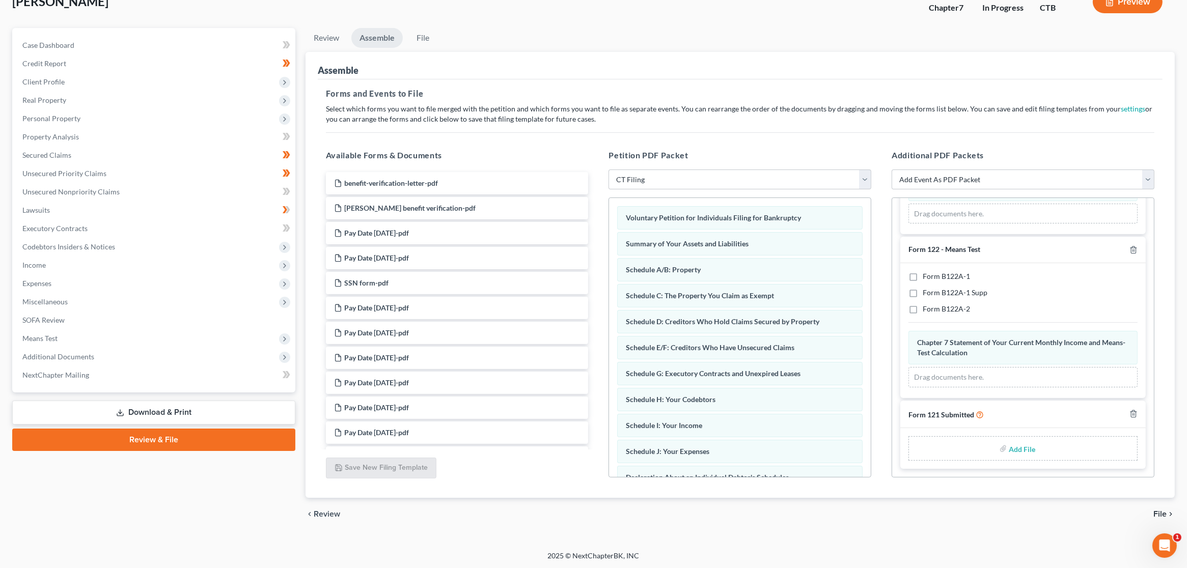
click at [1016, 449] on input "file" at bounding box center [1021, 449] width 24 height 18
type input "C:\fakepath\SSN form.pdf"
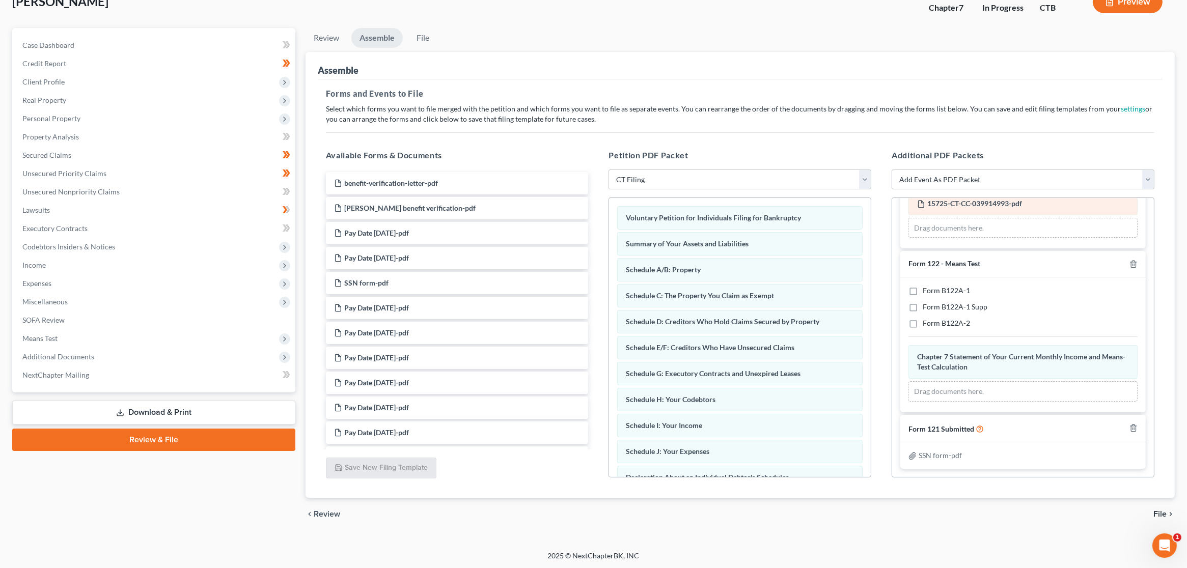
scroll to position [106, 0]
click at [1163, 512] on span "File" at bounding box center [1160, 514] width 13 height 8
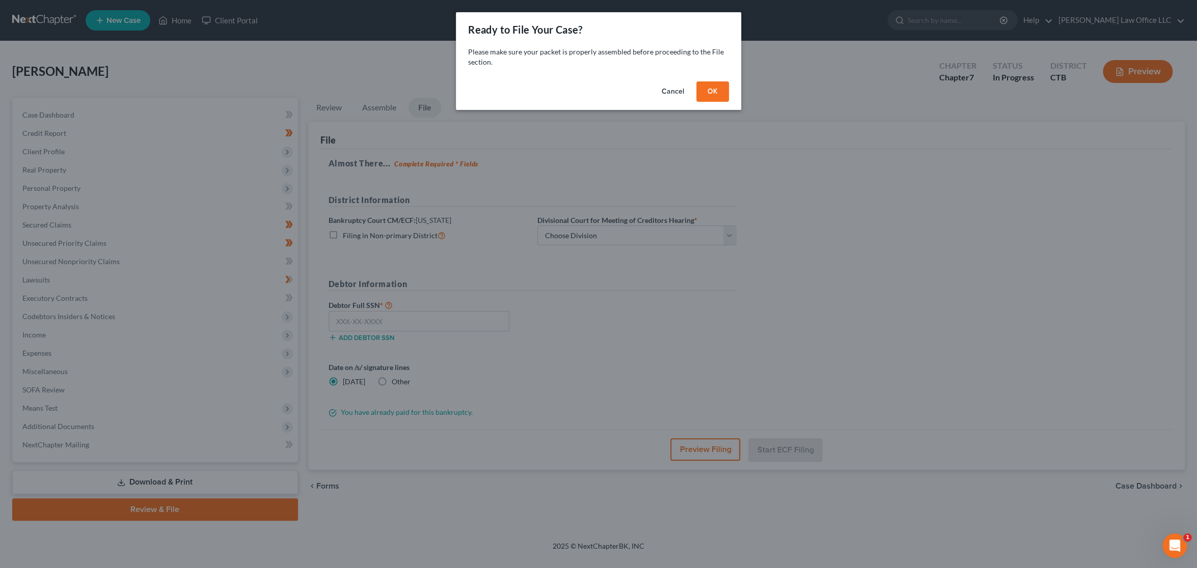
click at [718, 97] on button "OK" at bounding box center [712, 91] width 33 height 20
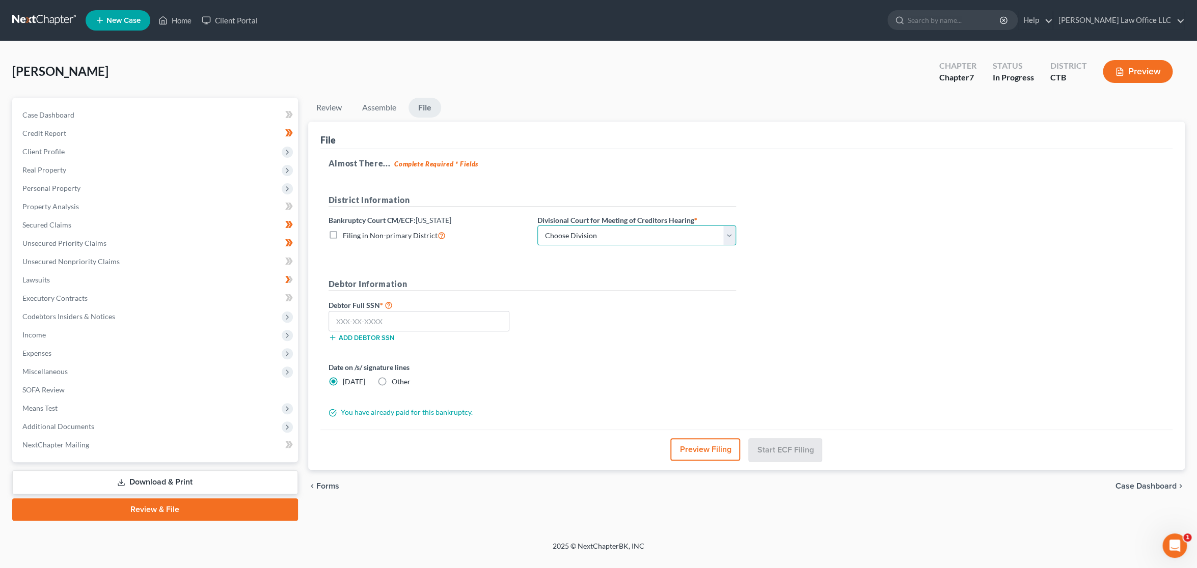
click at [734, 236] on select "Choose Division Bridgeport Hartford New Haven" at bounding box center [636, 236] width 199 height 20
click at [874, 262] on div "Almost There... Complete Required * Fields District Information Bankruptcy Cour…" at bounding box center [746, 289] width 853 height 281
click at [640, 230] on select "Choose Division Bridgeport Hartford New Haven" at bounding box center [636, 236] width 199 height 20
select select "0"
click at [537, 226] on select "Choose Division Bridgeport Hartford New Haven" at bounding box center [636, 236] width 199 height 20
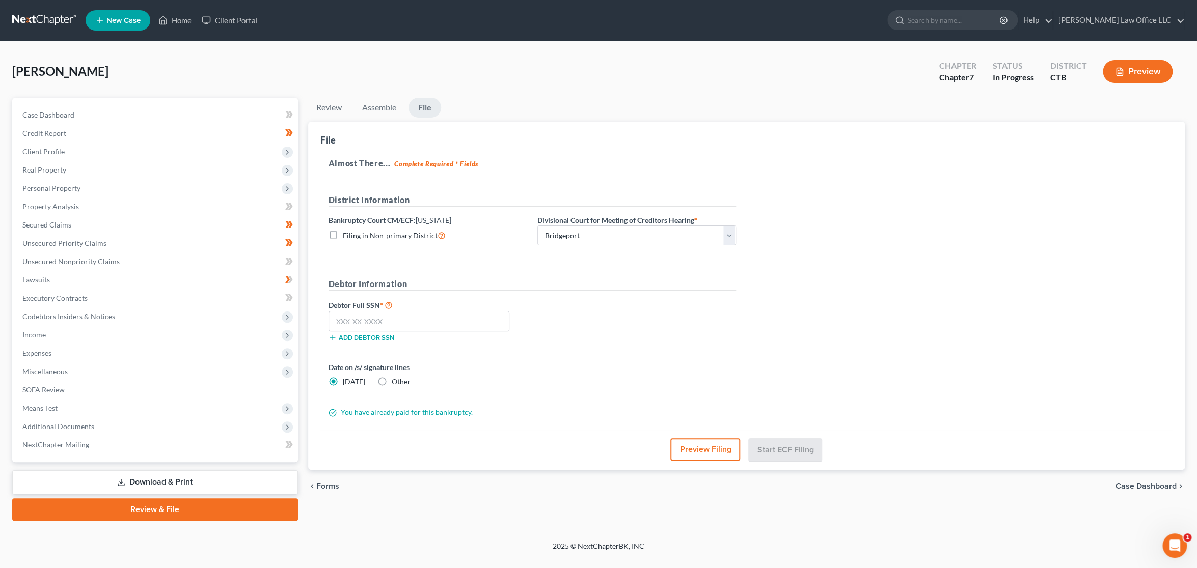
click at [904, 264] on div "Almost There... Complete Required * Fields District Information Bankruptcy Cour…" at bounding box center [746, 289] width 853 height 281
click at [378, 320] on input "text" at bounding box center [419, 321] width 181 height 20
type input "040-82-6742"
click at [1126, 68] on button "Preview" at bounding box center [1138, 71] width 70 height 23
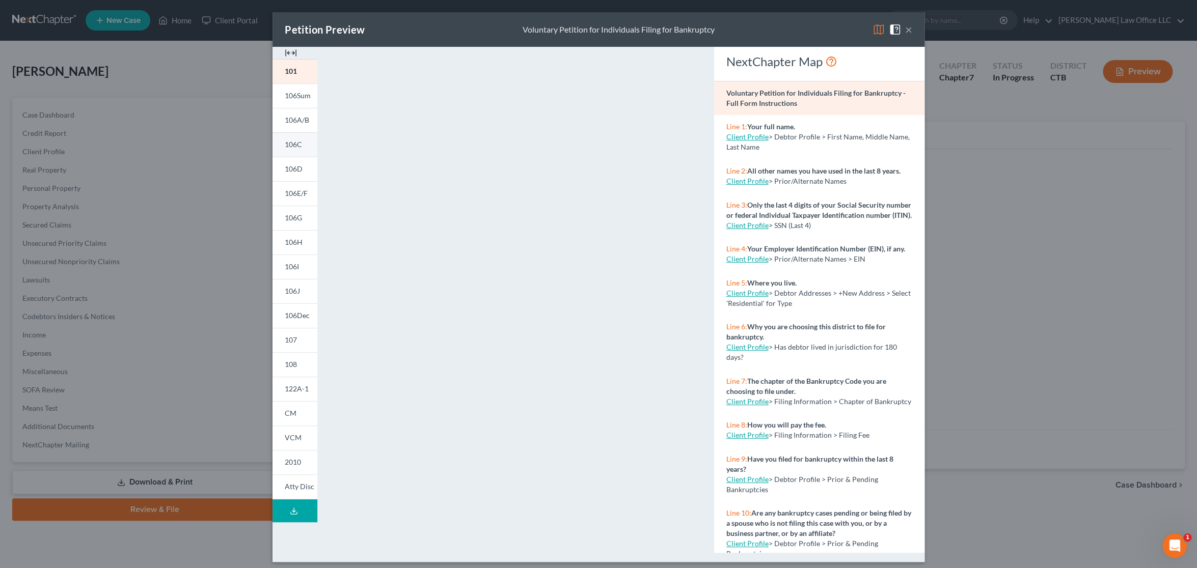
click at [286, 148] on span "106C" at bounding box center [293, 144] width 17 height 9
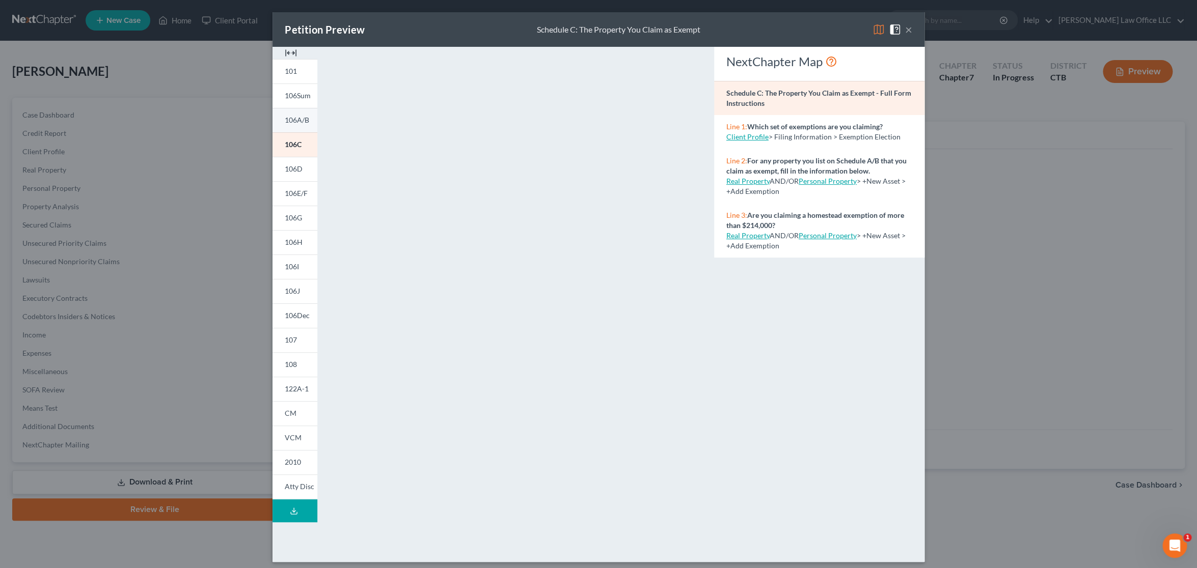
click at [294, 122] on span "106A/B" at bounding box center [297, 120] width 24 height 9
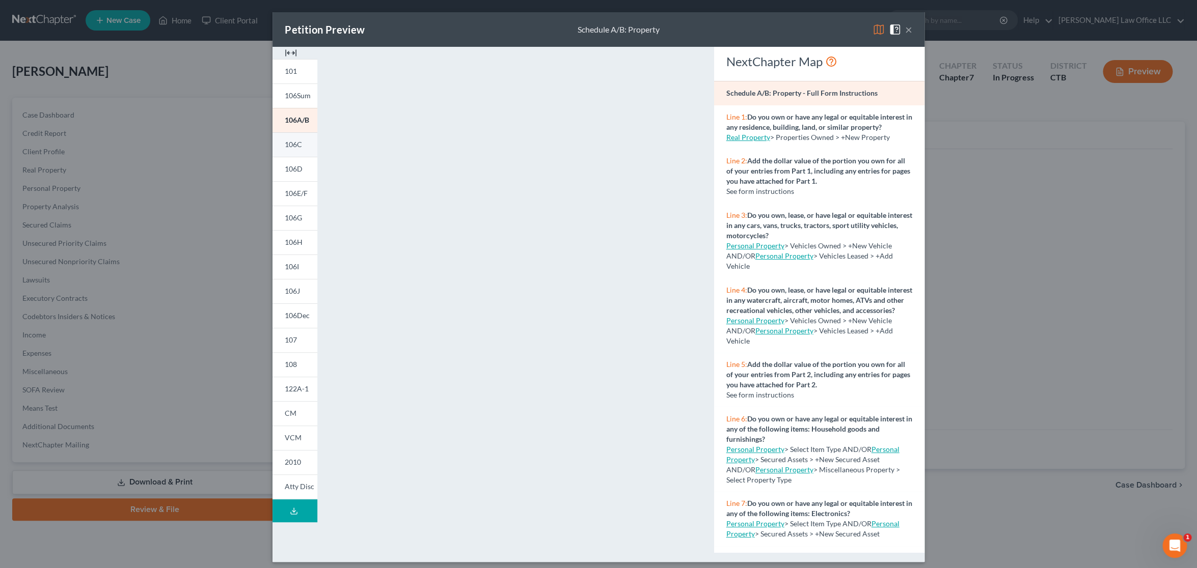
click at [300, 144] on link "106C" at bounding box center [294, 144] width 45 height 24
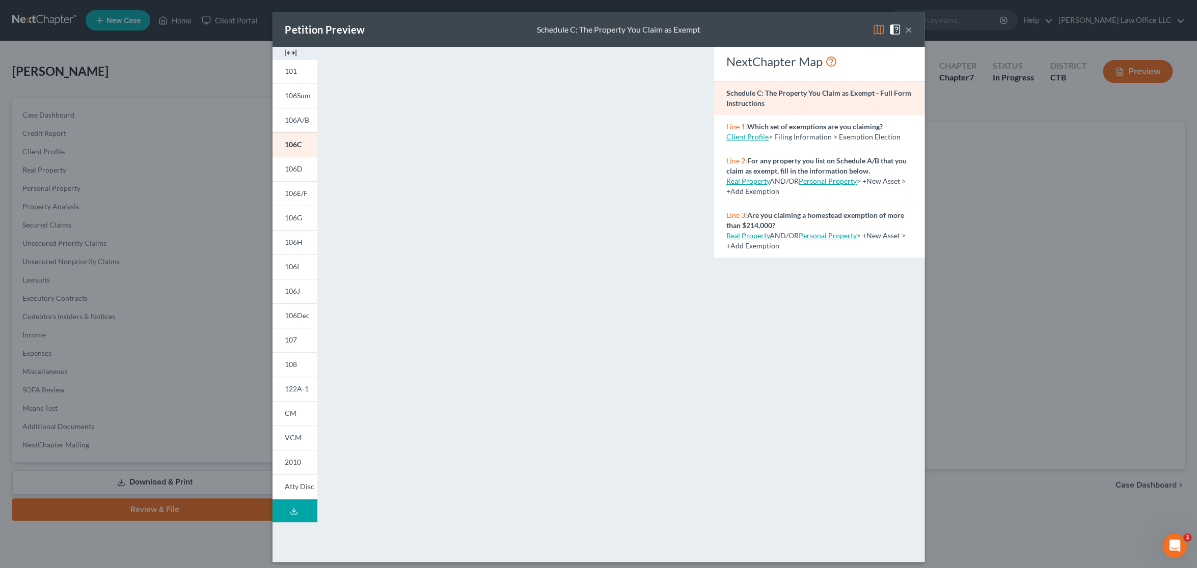
click at [905, 28] on button "×" at bounding box center [908, 29] width 7 height 12
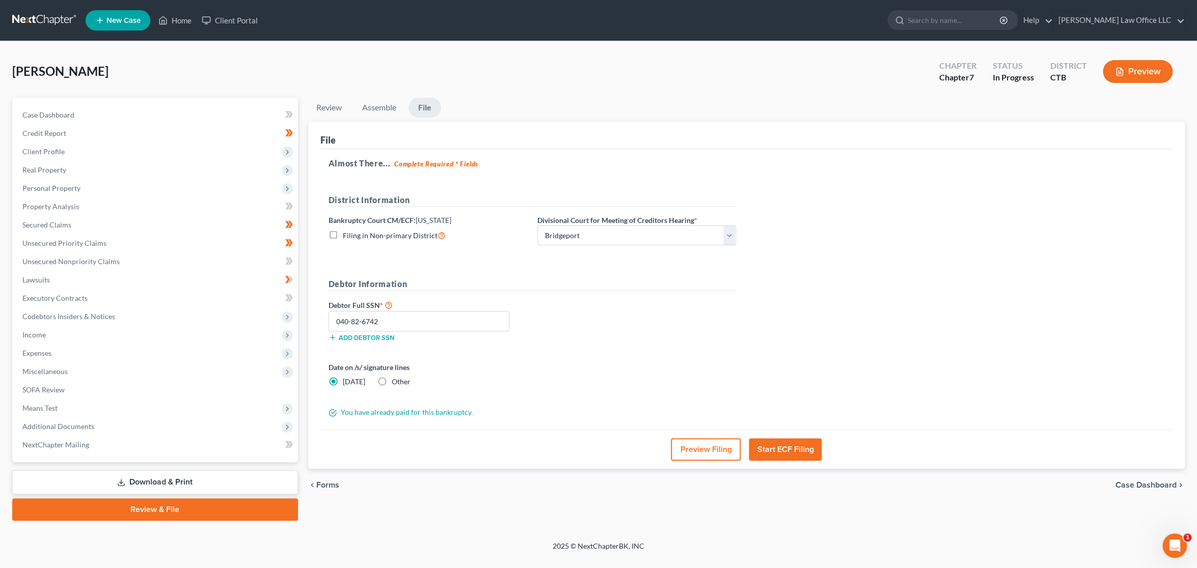
click at [816, 449] on button "Start ECF Filing" at bounding box center [785, 450] width 73 height 22
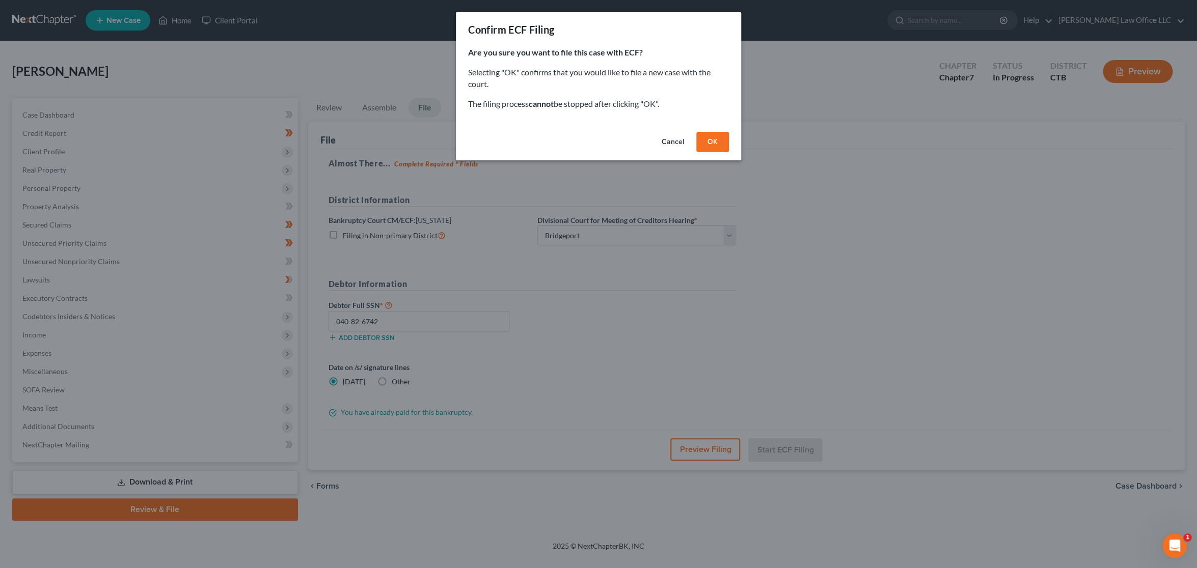
click at [715, 145] on button "OK" at bounding box center [712, 142] width 33 height 20
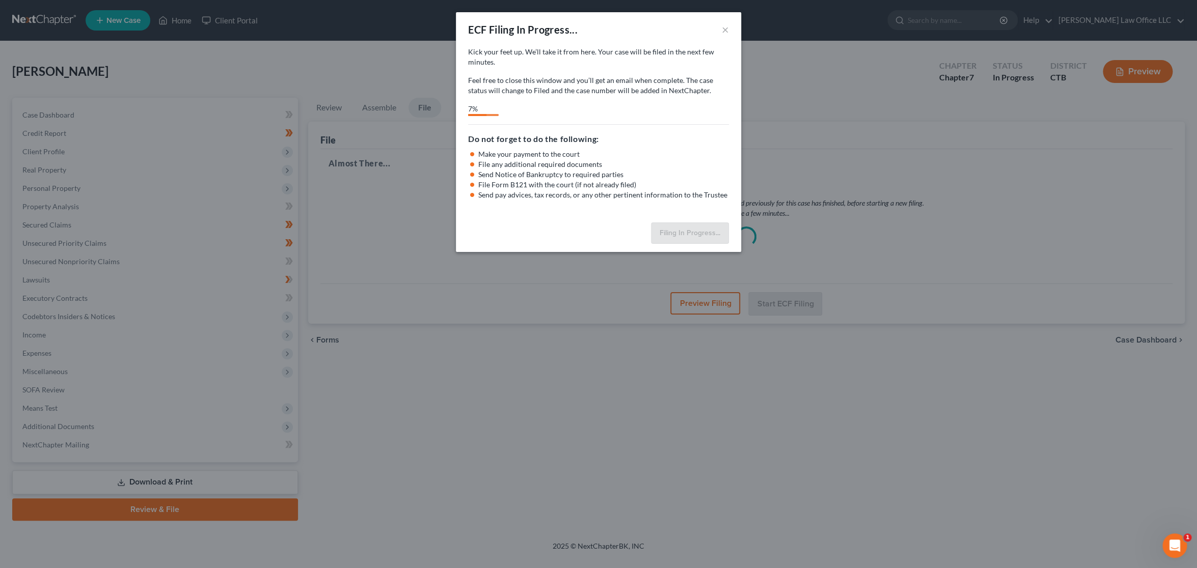
select select "0"
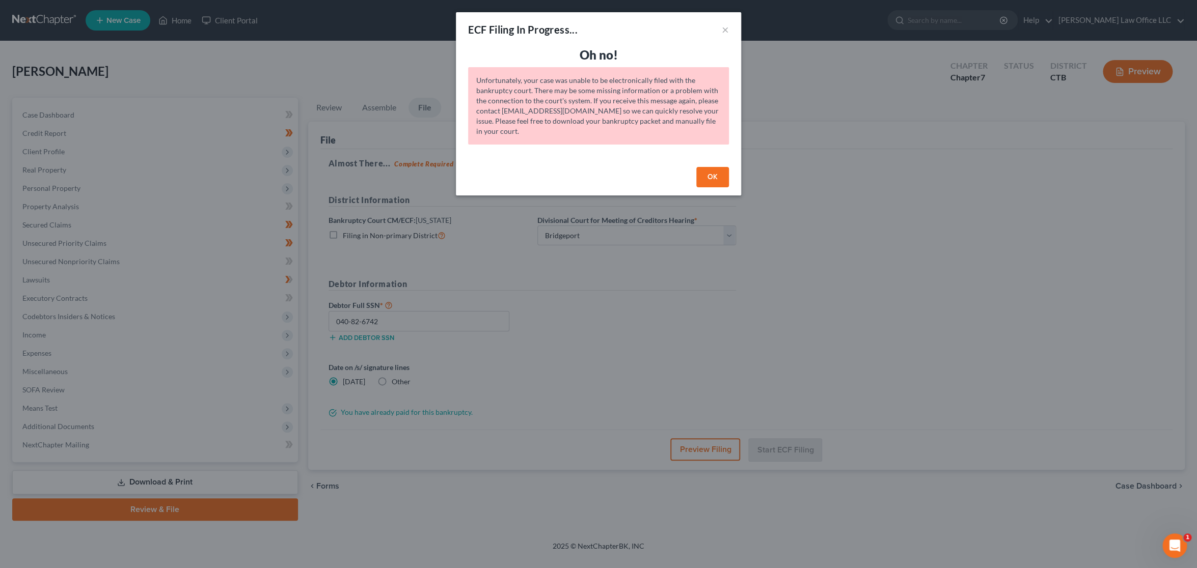
click at [710, 176] on button "OK" at bounding box center [712, 177] width 33 height 20
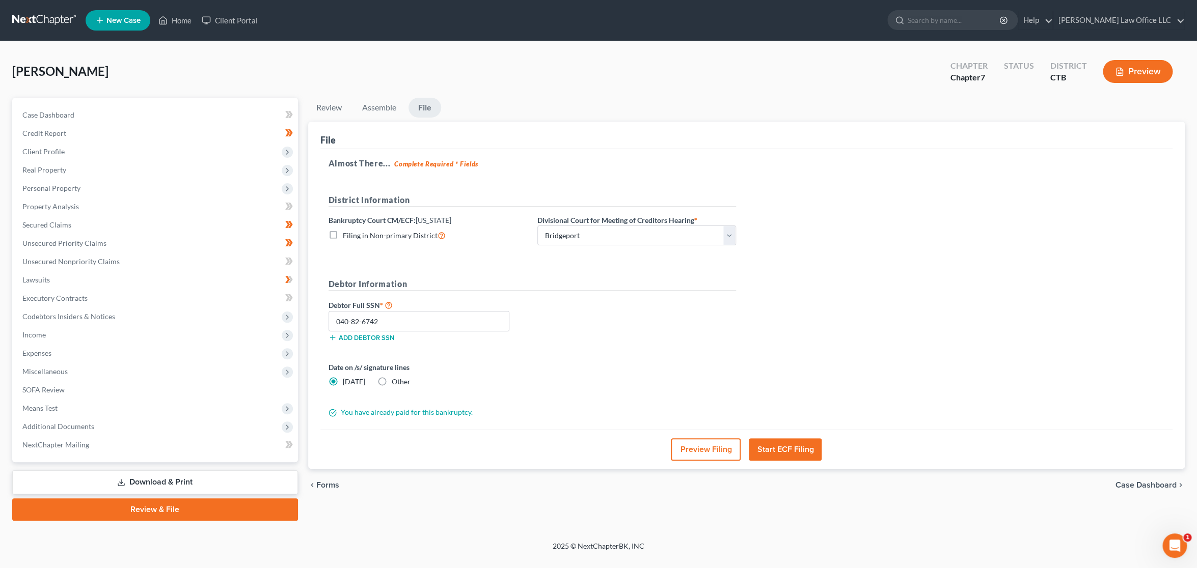
click at [1169, 541] on icon "Open Intercom Messenger" at bounding box center [1174, 546] width 17 height 17
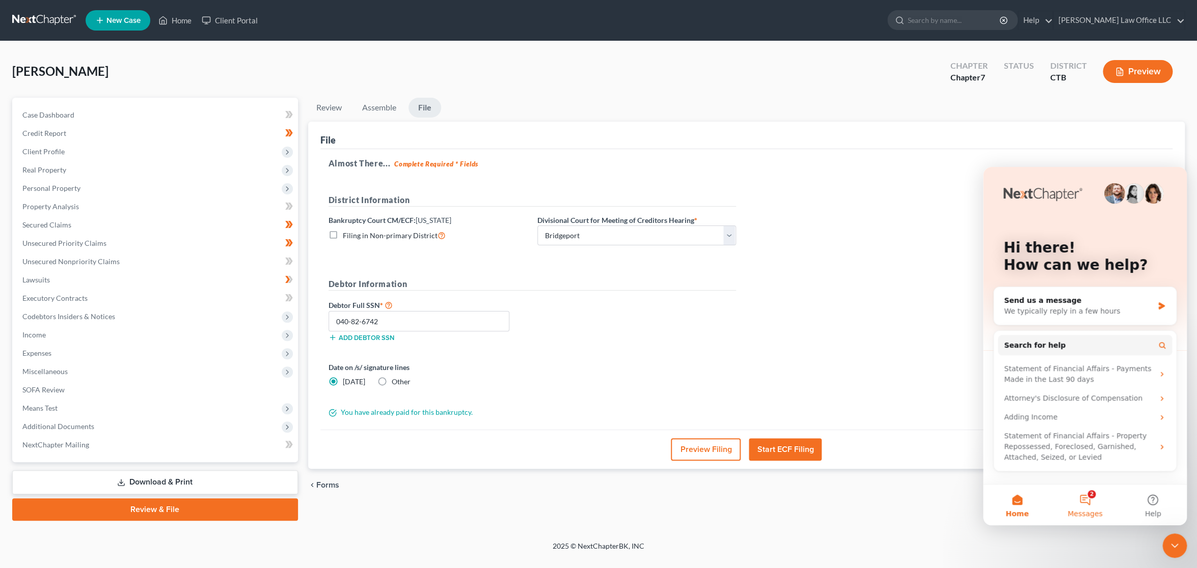
click at [1083, 501] on button "2 Messages" at bounding box center [1085, 505] width 68 height 41
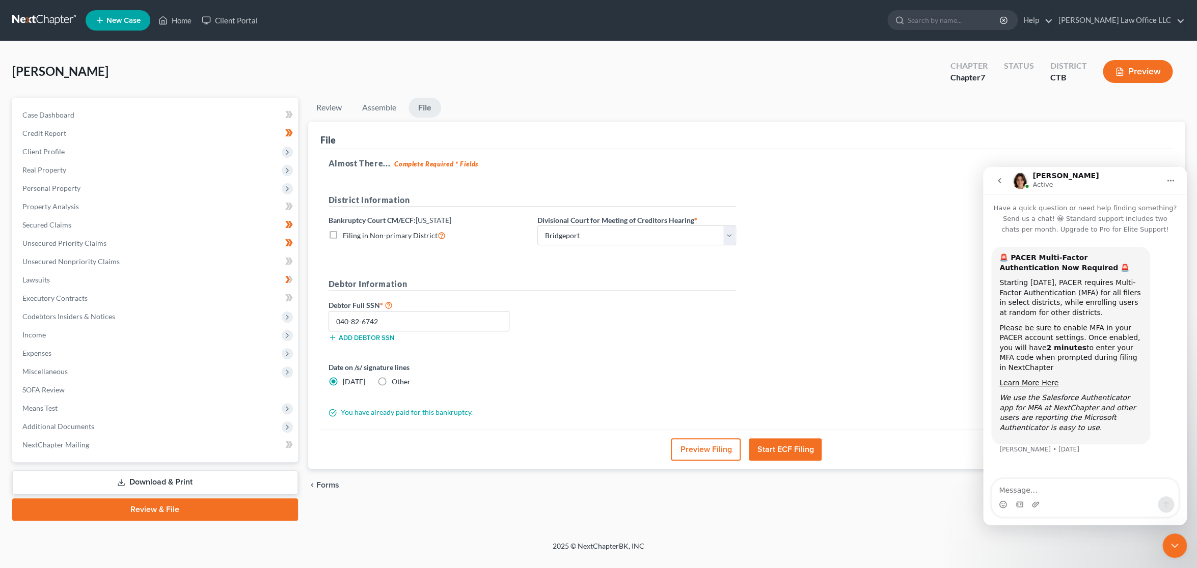
click at [999, 181] on icon "go back" at bounding box center [999, 181] width 8 height 8
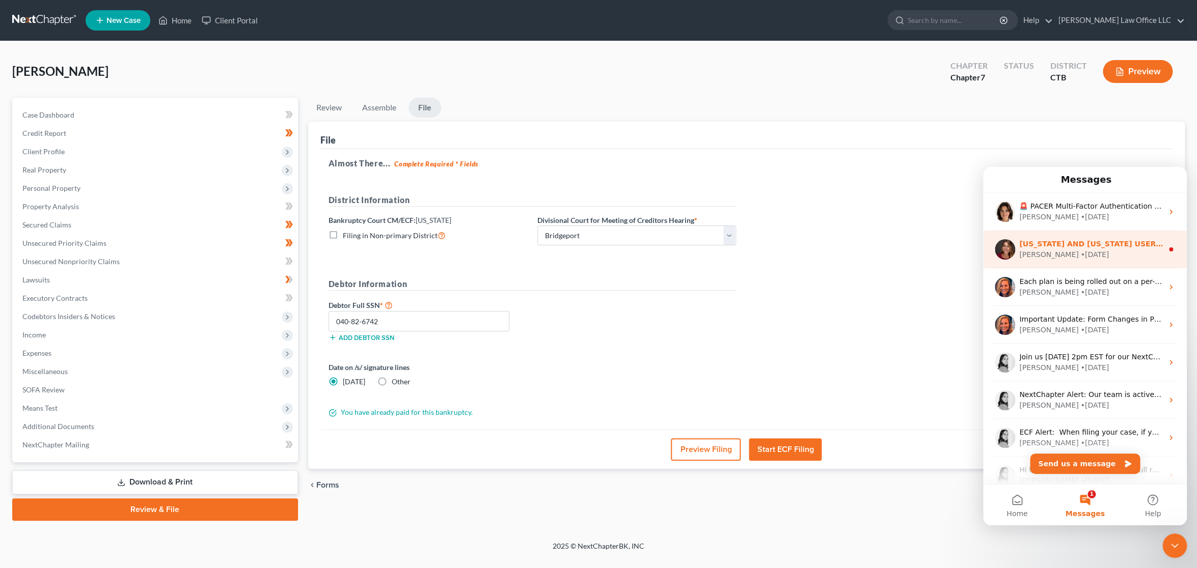
click at [1071, 255] on div "Katie • 2w ago" at bounding box center [1091, 255] width 144 height 11
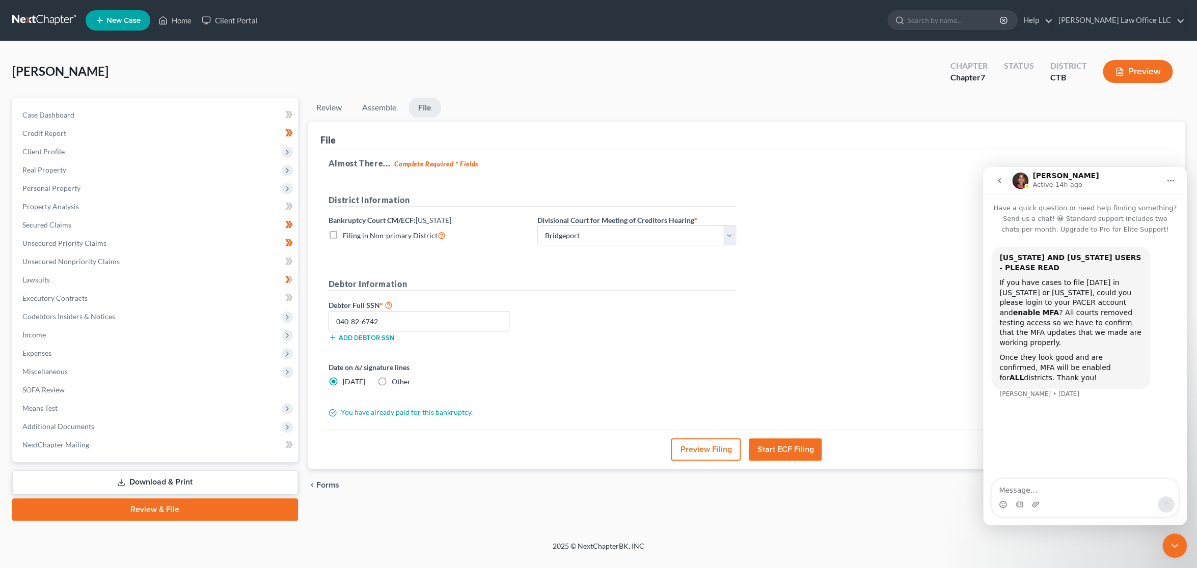
click at [1004, 180] on button "go back" at bounding box center [999, 180] width 19 height 19
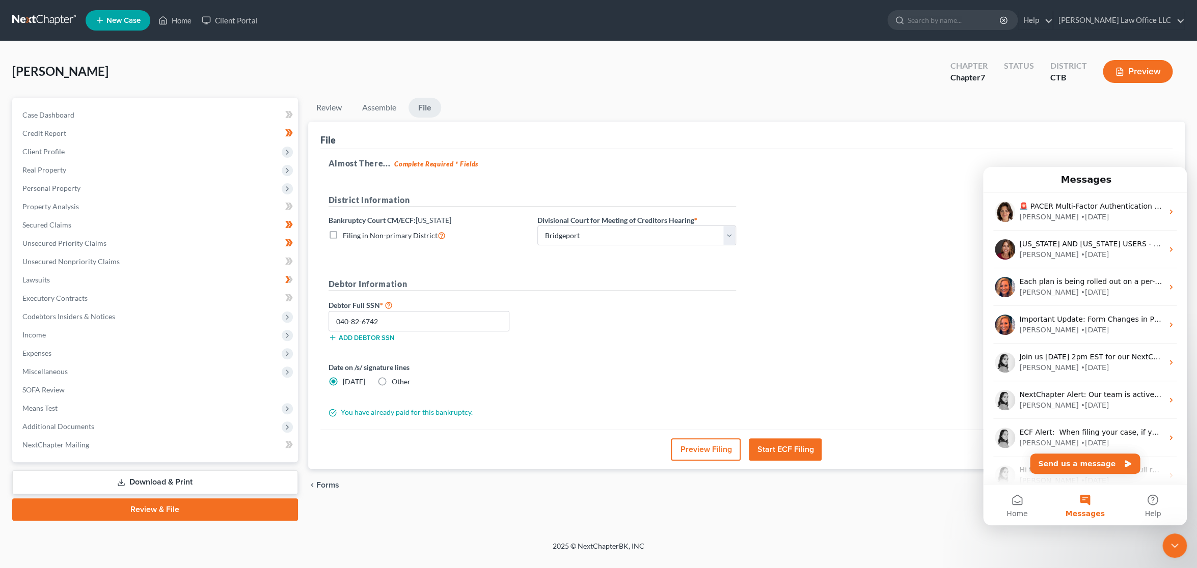
click at [469, 78] on div "Naeher, Tracylee Upgraded Chapter Chapter 7 Status District CTB Preview" at bounding box center [598, 75] width 1172 height 44
click at [1112, 26] on link "Blondin Law Office LLC" at bounding box center [1118, 20] width 131 height 18
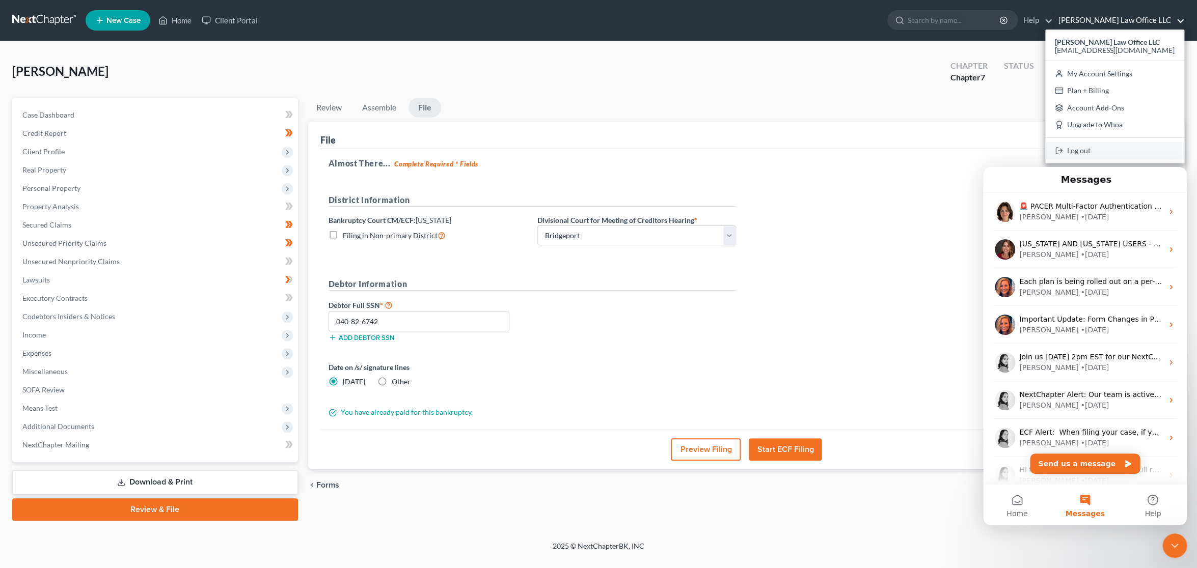
click at [1105, 149] on link "Log out" at bounding box center [1114, 150] width 139 height 17
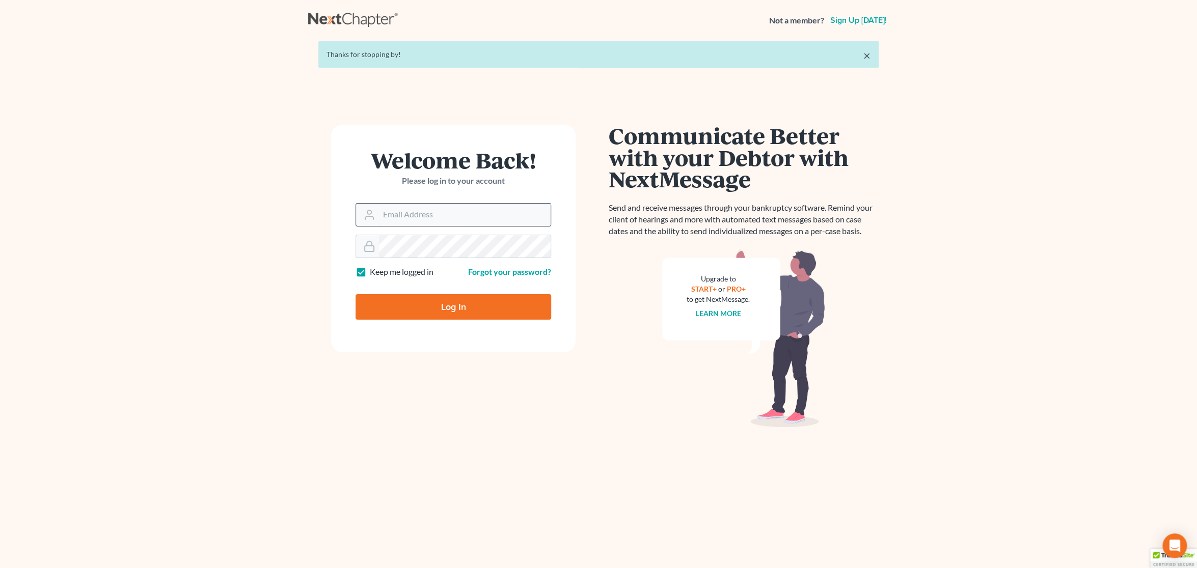
click at [450, 215] on input "Email Address" at bounding box center [465, 215] width 172 height 22
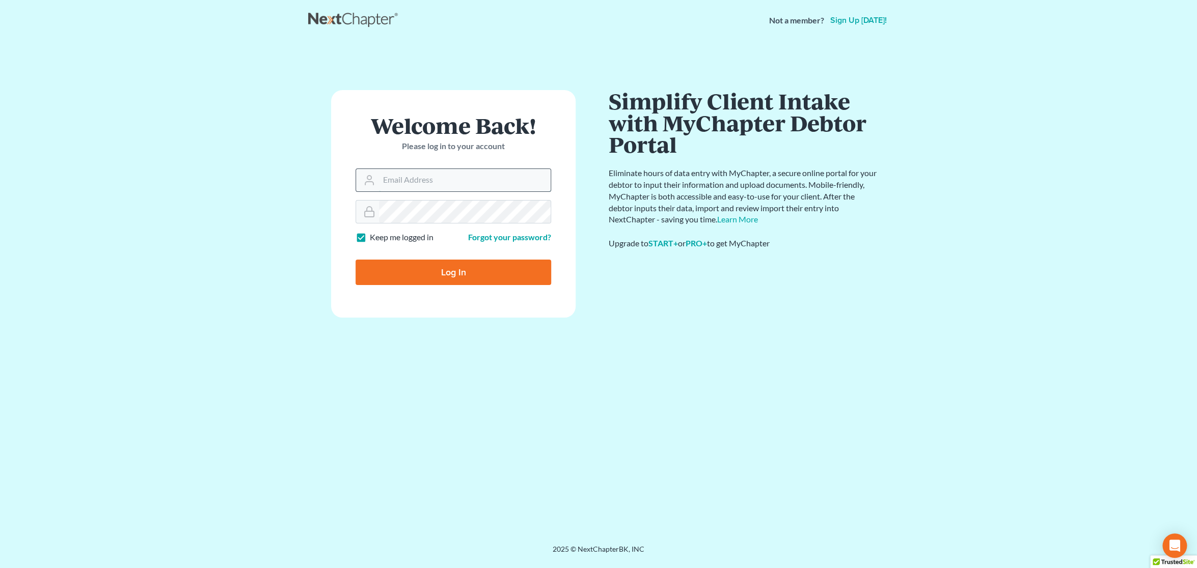
type input "[EMAIL_ADDRESS][DOMAIN_NAME]"
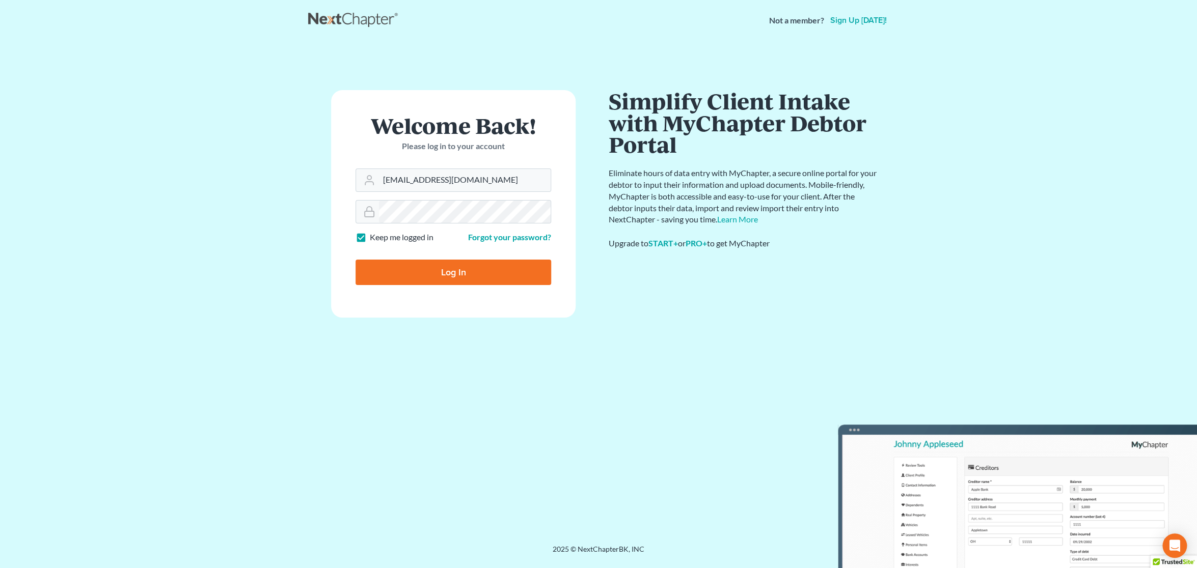
click at [446, 269] on input "Log In" at bounding box center [454, 272] width 196 height 25
type input "Thinking..."
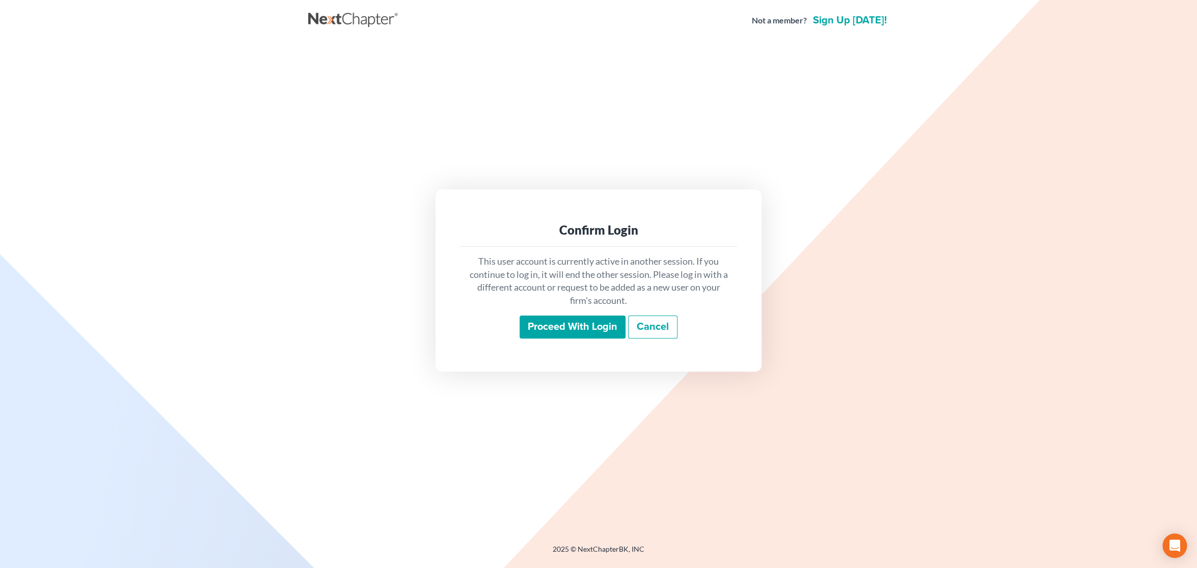
click at [569, 325] on input "Proceed with login" at bounding box center [573, 327] width 106 height 23
